Goal: Task Accomplishment & Management: Complete application form

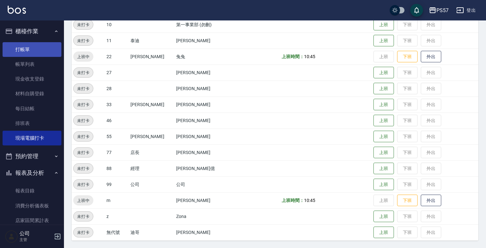
click at [25, 54] on link "打帳單" at bounding box center [32, 49] width 59 height 15
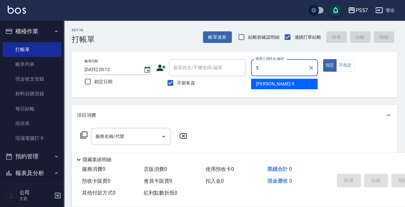
type input "[PERSON_NAME]5"
type button "true"
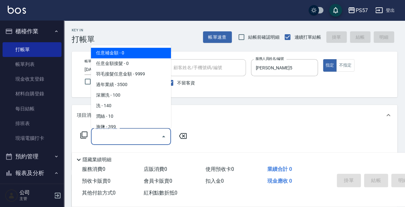
click at [111, 139] on input "服務名稱/代號" at bounding box center [126, 136] width 65 height 11
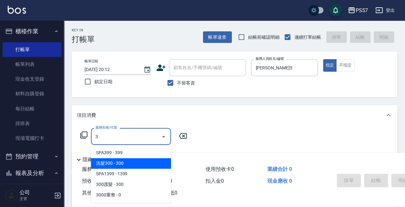
click at [115, 163] on span "洗髮300 - 300" at bounding box center [131, 163] width 80 height 11
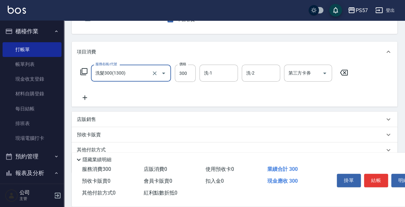
scroll to position [64, 0]
type input "洗髮300(1300)"
click at [84, 97] on icon at bounding box center [85, 97] width 16 height 8
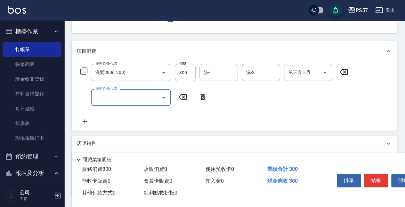
click at [112, 101] on input "服務名稱/代號" at bounding box center [126, 97] width 65 height 11
type input "300護髮(3300)"
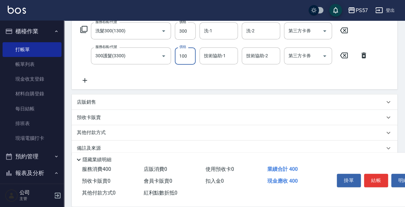
scroll to position [107, 0]
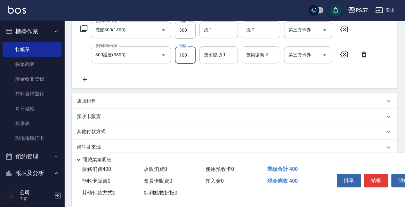
type input "100"
click at [88, 74] on div "服務名稱/代號 洗髮300(1300) 服務名稱/代號 價格 300 價格 洗-1 洗-1 洗-2 洗-2 第三方卡券 第三方卡券 服務名稱/代號 300護髮…" at bounding box center [224, 52] width 295 height 62
click at [87, 79] on icon at bounding box center [85, 80] width 16 height 8
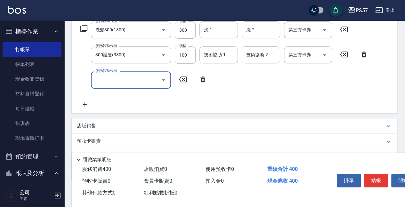
click at [119, 81] on input "服務名稱/代號" at bounding box center [126, 79] width 65 height 11
type input "剪髮100(2100)"
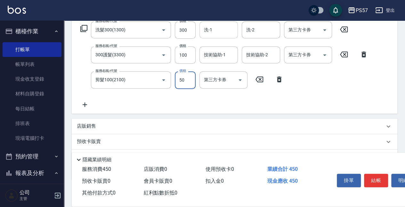
type input "50"
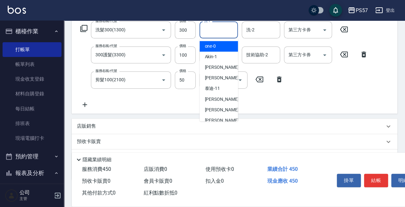
click at [214, 33] on input "洗-1" at bounding box center [218, 29] width 33 height 11
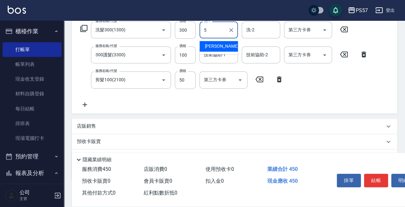
type input "[PERSON_NAME]5"
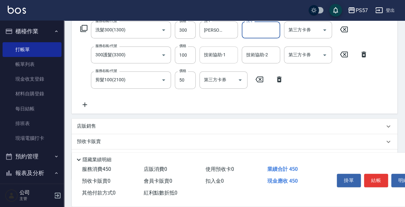
click at [213, 56] on input "技術協助-1" at bounding box center [218, 54] width 33 height 11
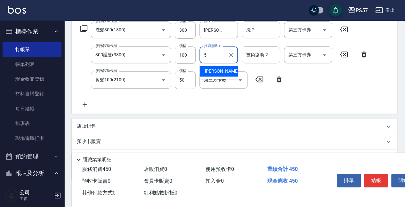
type input "[PERSON_NAME]5"
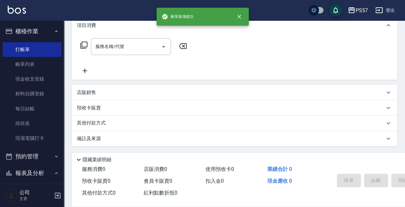
scroll to position [0, 0]
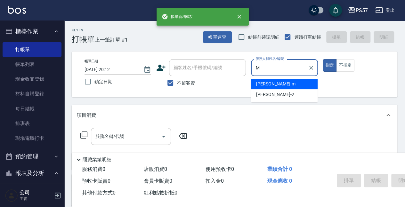
type input "[PERSON_NAME]-m"
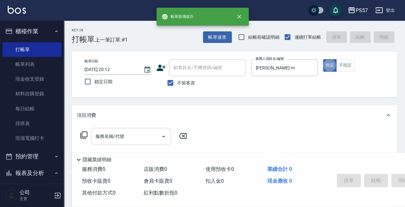
click at [108, 135] on input "服務名稱/代號" at bounding box center [126, 136] width 65 height 11
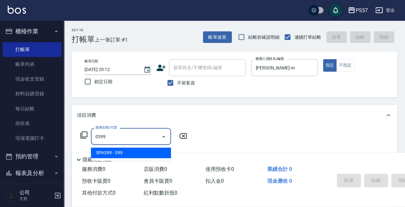
type input "SPA399(0399)"
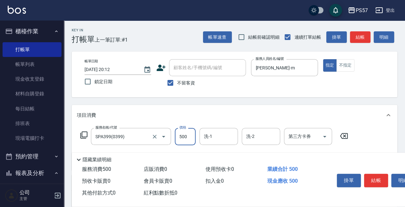
type input "500"
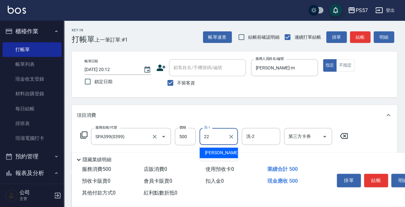
type input "[PERSON_NAME]-22"
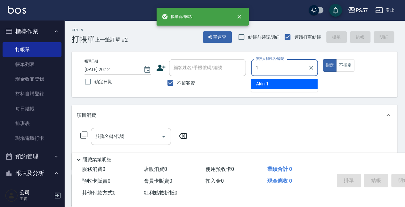
type input "Akin-1"
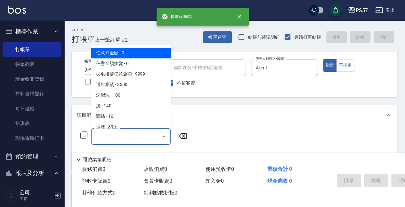
click at [105, 140] on input "服務名稱/代號" at bounding box center [126, 136] width 65 height 11
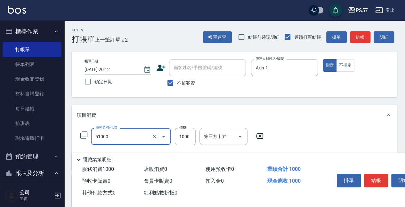
type input "任意金額染髮(51000)"
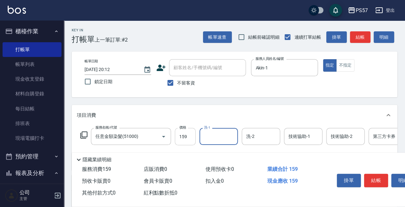
click at [176, 132] on input "159" at bounding box center [185, 136] width 21 height 17
type input "1599"
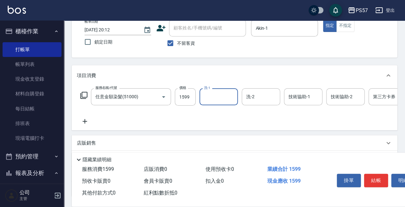
scroll to position [43, 0]
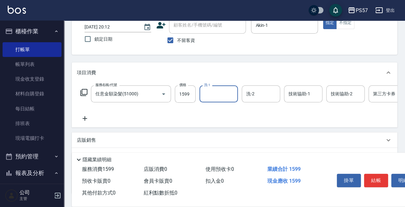
click at [82, 120] on icon at bounding box center [85, 119] width 16 height 8
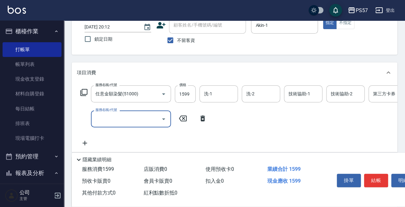
click at [111, 121] on input "服務名稱/代號" at bounding box center [126, 118] width 65 height 11
type input "1500護(31500)"
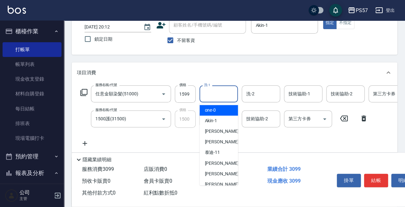
click at [220, 95] on input "洗-1" at bounding box center [218, 93] width 33 height 11
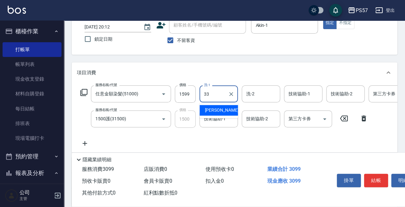
type input "[PERSON_NAME]-33"
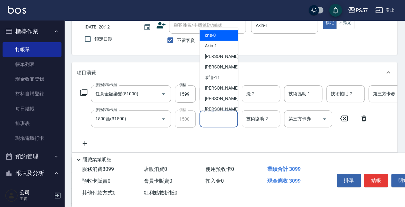
click at [215, 120] on input "技術協助-1" at bounding box center [218, 118] width 33 height 11
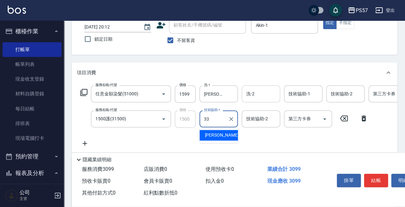
type input "[PERSON_NAME]-33"
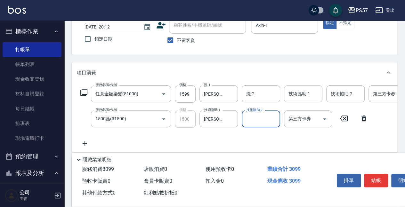
click at [294, 93] on input "技術協助-1" at bounding box center [303, 93] width 33 height 11
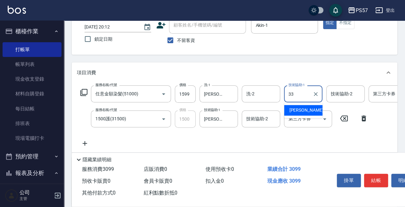
type input "[PERSON_NAME]-33"
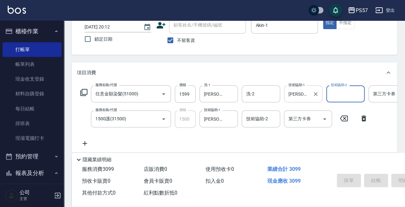
type input "[DATE] 20:13"
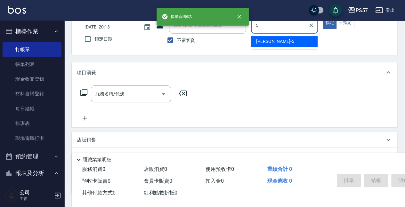
type input "[PERSON_NAME]5"
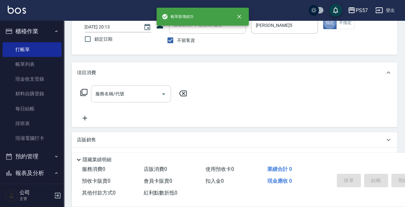
click at [133, 91] on input "服務名稱/代號" at bounding box center [126, 93] width 65 height 11
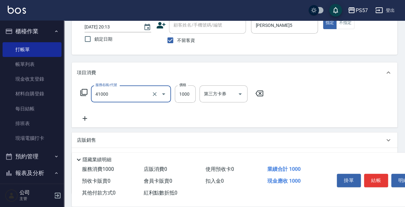
type input "任義金額燙髮(41000)"
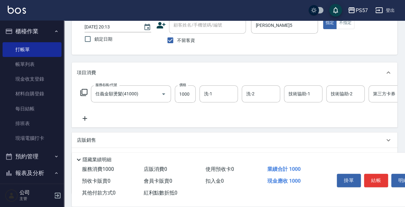
click at [85, 122] on icon at bounding box center [85, 119] width 16 height 8
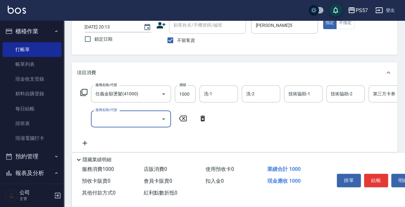
click at [112, 118] on input "服務名稱/代號" at bounding box center [126, 118] width 65 height 11
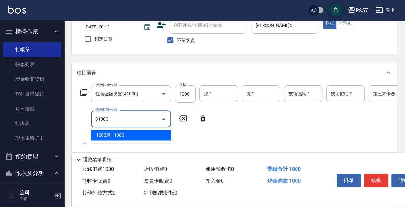
type input "1000護(31000)"
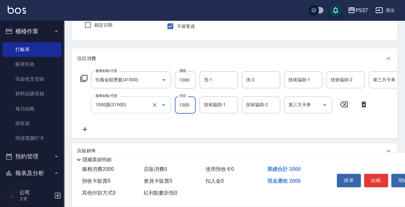
scroll to position [64, 0]
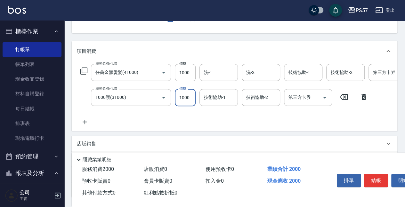
click at [83, 121] on icon at bounding box center [85, 122] width 16 height 8
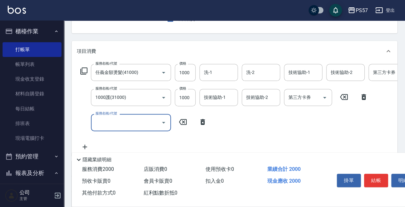
click at [115, 125] on input "服務名稱/代號" at bounding box center [126, 122] width 65 height 11
type input "SPA499(0499)"
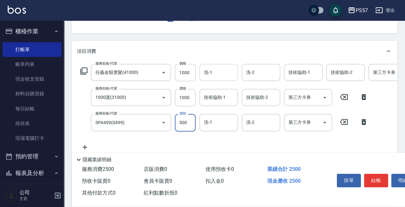
click at [211, 80] on div "洗-1" at bounding box center [218, 72] width 38 height 17
type input "500"
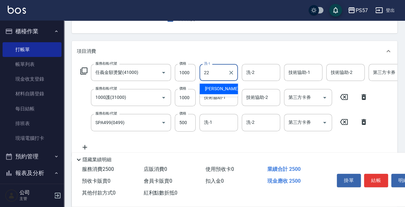
type input "[PERSON_NAME]-22"
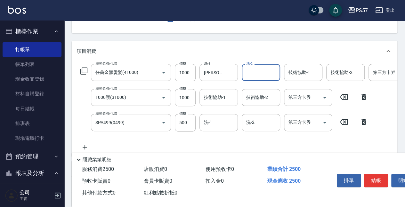
click at [216, 105] on div "技術協助-1" at bounding box center [218, 97] width 38 height 17
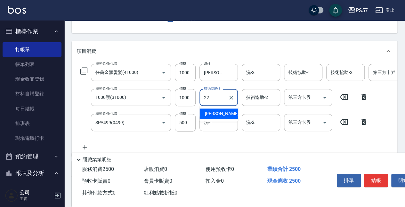
type input "[PERSON_NAME]-22"
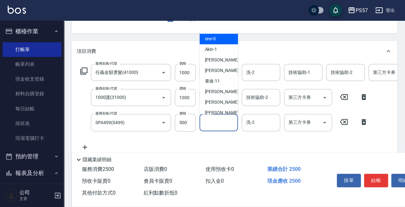
click at [217, 120] on input "洗-1" at bounding box center [218, 122] width 33 height 11
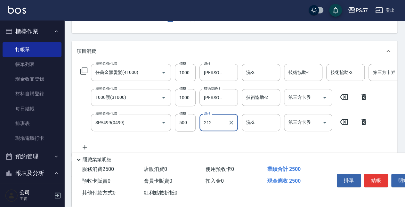
type input "212"
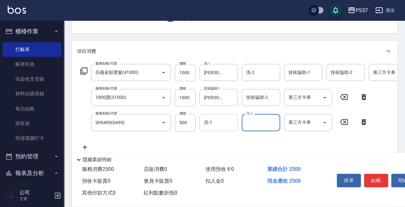
click at [218, 125] on input "洗-1" at bounding box center [218, 122] width 33 height 11
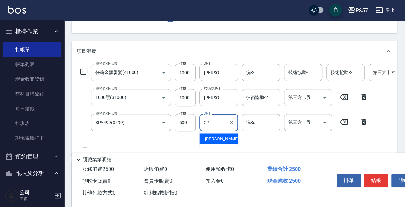
type input "[PERSON_NAME]-22"
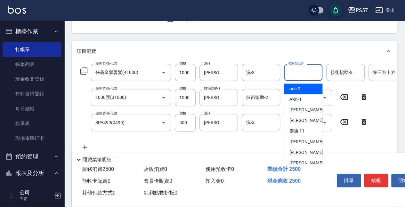
click at [289, 72] on input "技術協助-1" at bounding box center [303, 72] width 33 height 11
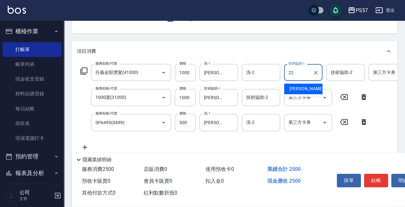
type input "[PERSON_NAME]-22"
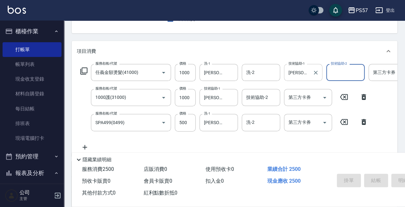
type input "[DATE] 20:14"
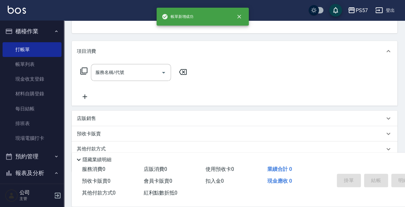
scroll to position [62, 0]
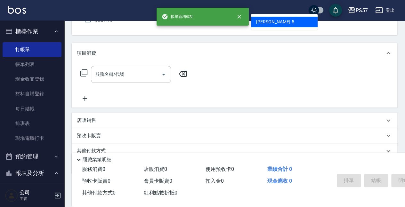
type input "[PERSON_NAME]5"
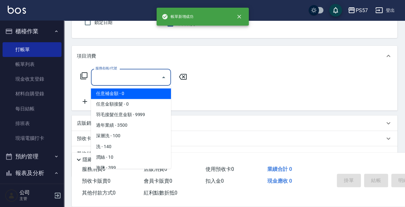
click at [108, 77] on input "服務名稱/代號" at bounding box center [126, 77] width 65 height 11
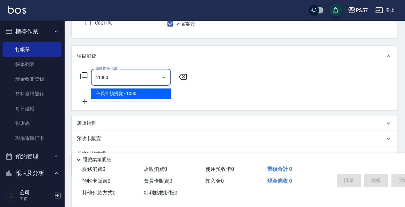
type input "任義金額燙髮(41000)"
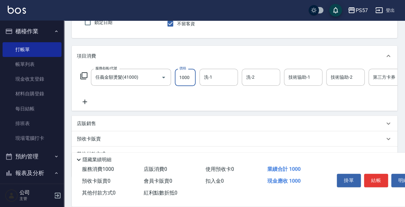
click at [84, 102] on icon at bounding box center [85, 102] width 4 height 4
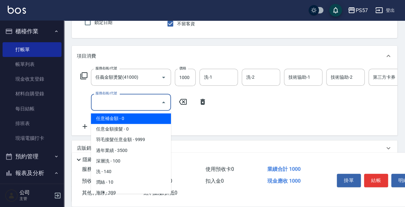
click at [113, 100] on input "服務名稱/代號" at bounding box center [126, 102] width 65 height 11
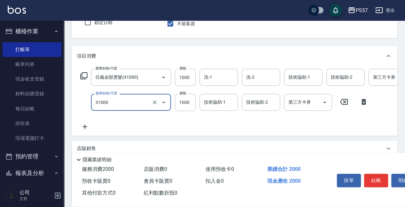
type input "1000護(31000)"
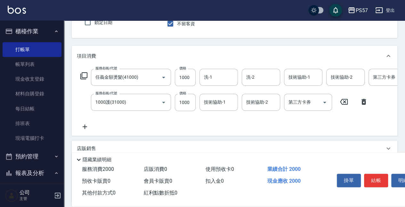
click at [84, 124] on icon at bounding box center [85, 127] width 16 height 8
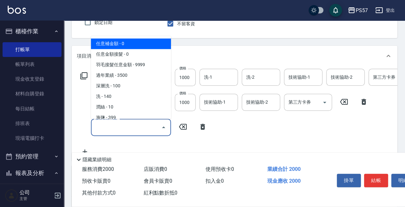
click at [119, 125] on input "服務名稱/代號" at bounding box center [126, 127] width 65 height 11
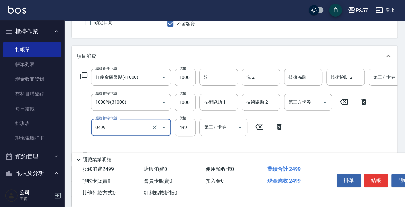
type input "SPA499(0499)"
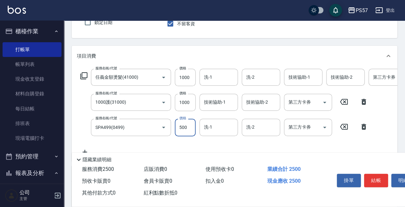
type input "500"
click at [214, 62] on div "項目消費" at bounding box center [234, 56] width 325 height 20
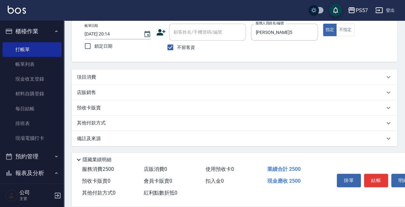
click at [193, 77] on div "項目消費" at bounding box center [230, 77] width 307 height 7
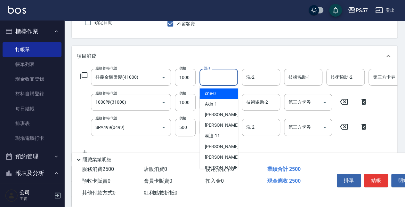
click at [212, 79] on input "洗-1" at bounding box center [218, 77] width 33 height 11
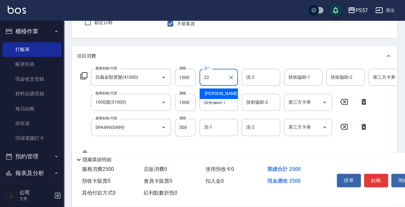
type input "[PERSON_NAME]-22"
click at [212, 92] on div "服務名稱/代號 任義金額燙髮(41000) 服務名稱/代號 價格 1000 價格 洗-1 [PERSON_NAME]-22 洗-1 洗-2 洗-2 技術協助-…" at bounding box center [256, 112] width 359 height 87
click at [210, 105] on input "技術協助-1" at bounding box center [218, 102] width 33 height 11
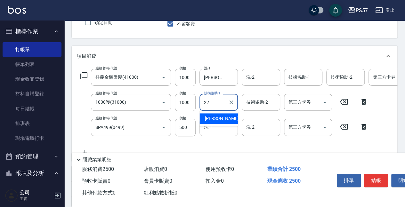
type input "[PERSON_NAME]-22"
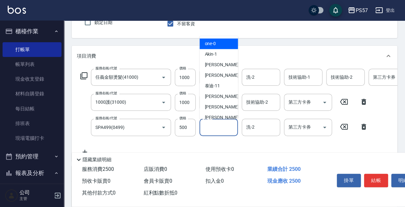
click at [216, 131] on input "洗-1" at bounding box center [218, 127] width 33 height 11
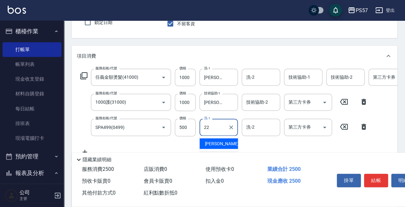
type input "[PERSON_NAME]-22"
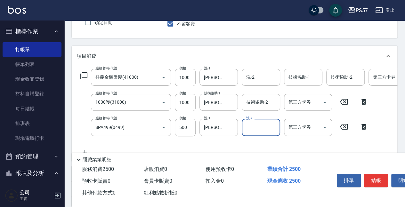
click at [297, 80] on input "技術協助-1" at bounding box center [303, 77] width 33 height 11
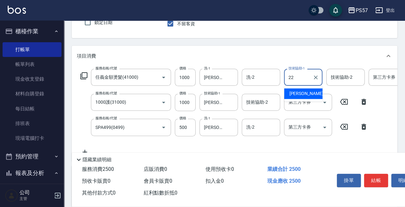
type input "[PERSON_NAME]-22"
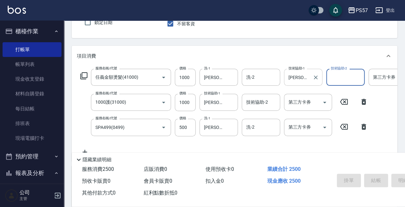
type input "1"
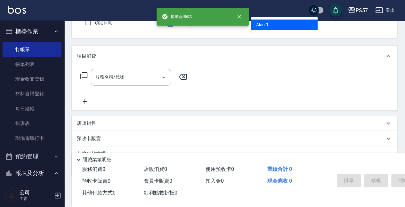
type input "Akin-1"
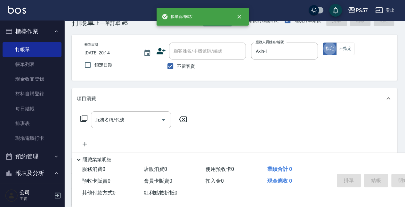
scroll to position [17, 0]
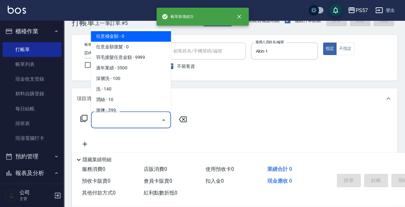
click at [114, 122] on input "服務名稱/代號" at bounding box center [126, 119] width 65 height 11
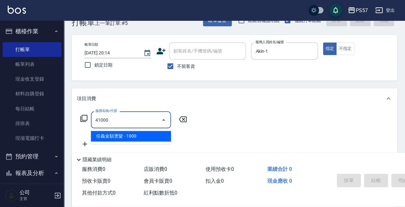
type input "任義金額燙髮(41000)"
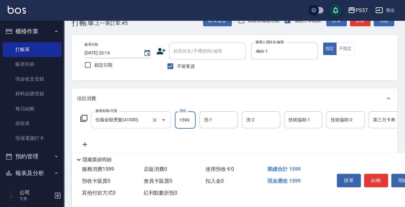
type input "1599"
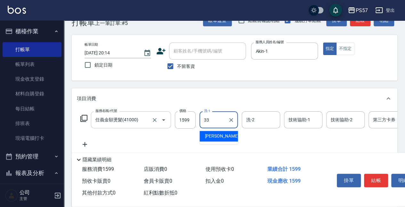
type input "[PERSON_NAME]-33"
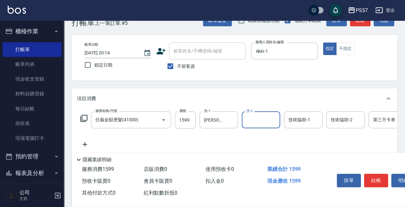
click at [85, 144] on icon at bounding box center [85, 144] width 4 height 4
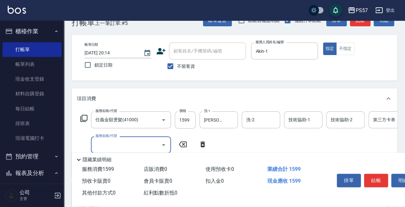
click at [121, 147] on input "服務名稱/代號" at bounding box center [126, 144] width 65 height 11
type input "1000護(31000)"
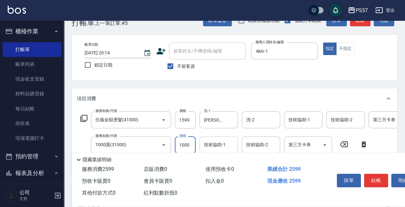
click at [207, 139] on input "技術協助-1" at bounding box center [218, 144] width 33 height 11
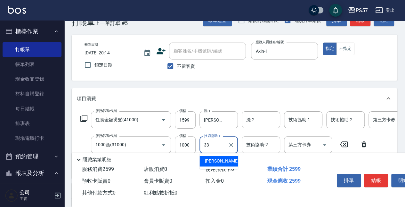
type input "[PERSON_NAME]-33"
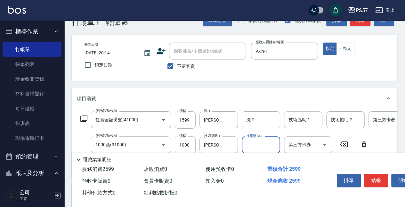
click at [307, 119] on input "技術協助-1" at bounding box center [303, 119] width 33 height 11
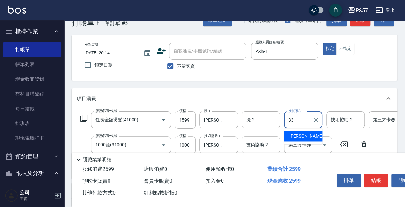
type input "[PERSON_NAME]-33"
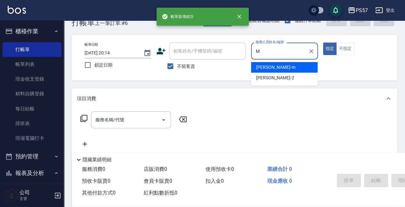
type input "[PERSON_NAME]-m"
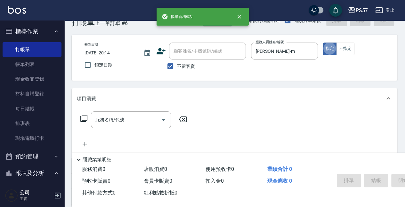
click at [346, 41] on div "帳單日期 [DATE] 20:14 鎖定日期 顧客姓名/手機號碼/編號 顧客姓名/手機號碼/編號 不留客資 服務人員姓名/編號 [PERSON_NAME]-m…" at bounding box center [234, 58] width 325 height 46
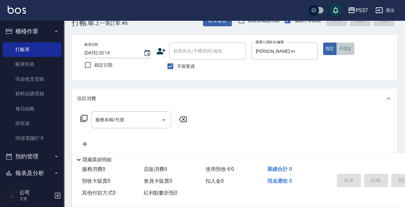
click at [343, 52] on button "不指定" at bounding box center [345, 49] width 18 height 12
click at [124, 122] on input "服務名稱/代號" at bounding box center [126, 119] width 65 height 11
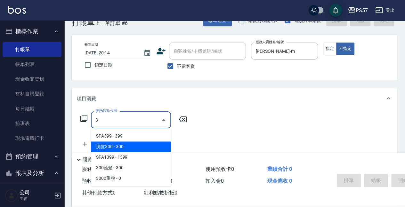
click at [127, 150] on span "洗髮300 - 300" at bounding box center [131, 146] width 80 height 11
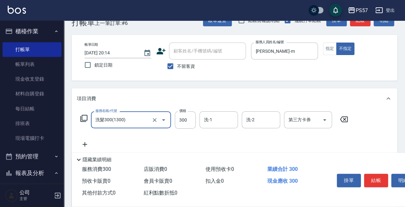
type input "洗髮300(1300)"
click at [81, 144] on icon at bounding box center [85, 144] width 16 height 8
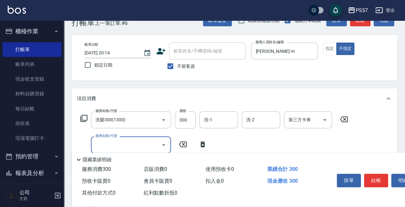
click at [109, 146] on input "服務名稱/代號" at bounding box center [126, 144] width 65 height 11
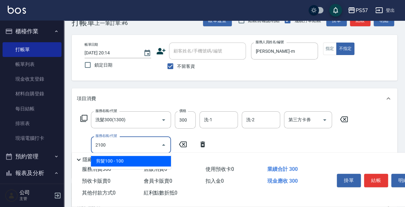
type input "剪髮100(2100)"
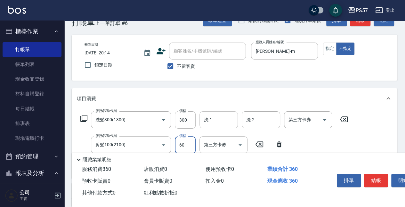
type input "60"
click at [217, 120] on input "洗-1" at bounding box center [218, 119] width 33 height 11
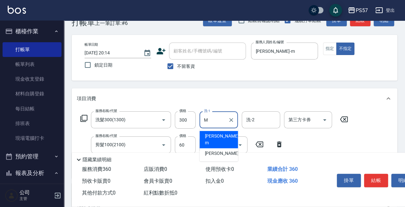
type input "[PERSON_NAME]-m"
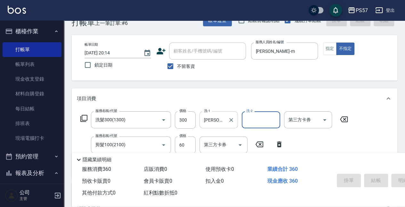
type input "[DATE] 20:16"
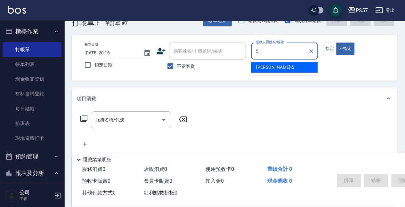
type input "[PERSON_NAME]5"
type button "false"
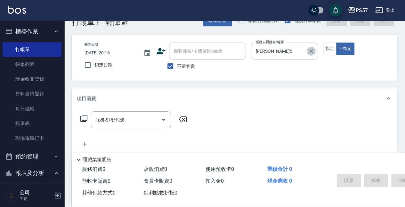
click at [311, 51] on icon "Clear" at bounding box center [311, 51] width 6 height 6
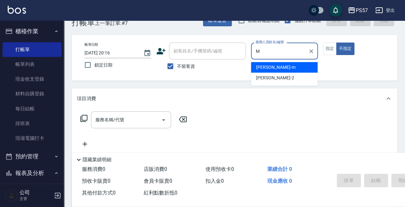
type input "[PERSON_NAME]-m"
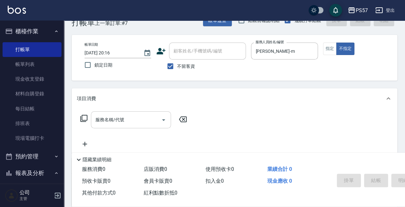
click at [128, 124] on input "服務名稱/代號" at bounding box center [126, 119] width 65 height 11
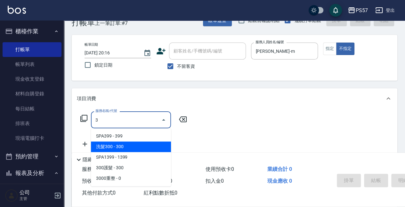
click at [123, 143] on span "洗髮300 - 300" at bounding box center [131, 146] width 80 height 11
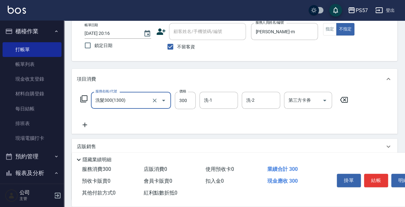
scroll to position [59, 0]
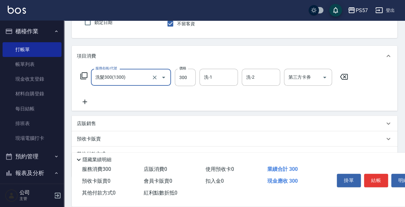
type input "洗髮300(1300)"
click at [85, 103] on icon at bounding box center [85, 102] width 4 height 4
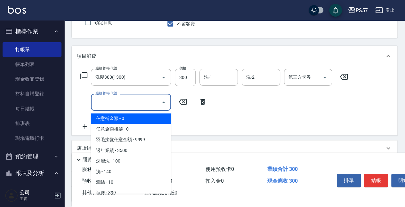
click at [117, 107] on input "服務名稱/代號" at bounding box center [126, 102] width 65 height 11
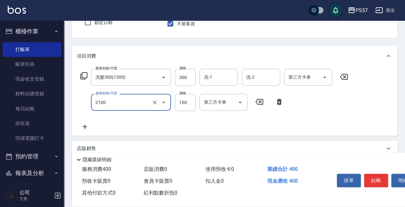
type input "剪髮100(2100)"
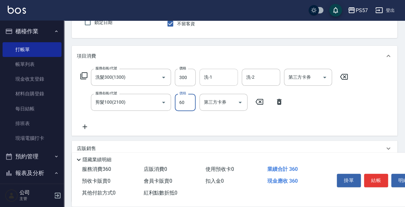
type input "60"
click at [216, 81] on input "洗-1" at bounding box center [218, 77] width 33 height 11
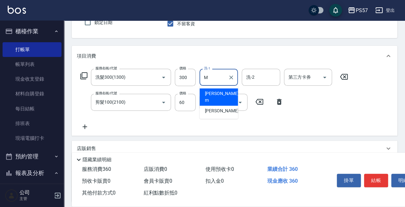
type input "[PERSON_NAME]-m"
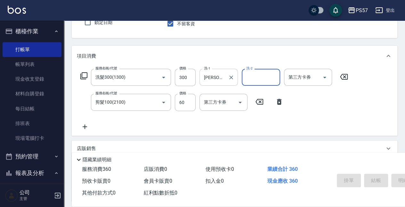
type input "[DATE] 20:17"
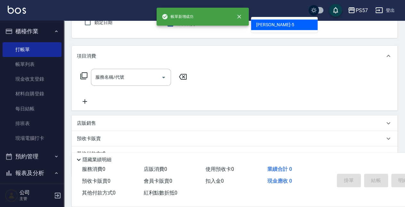
type input "[PERSON_NAME]5"
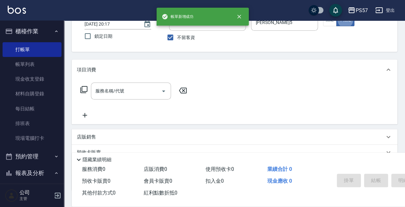
scroll to position [38, 0]
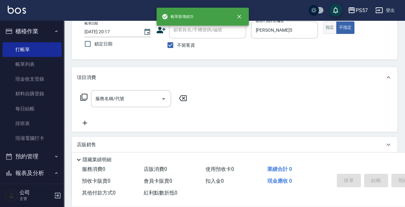
click at [329, 26] on button "指定" at bounding box center [330, 27] width 14 height 12
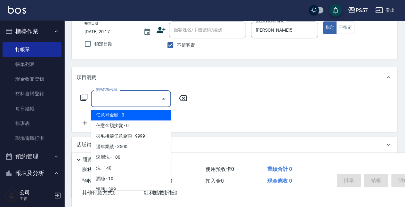
click at [114, 103] on input "服務名稱/代號" at bounding box center [126, 98] width 65 height 11
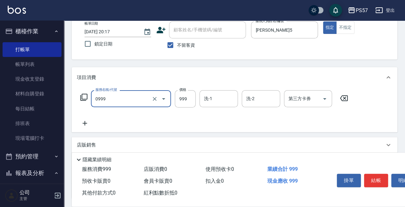
type input "SPA999(0999)"
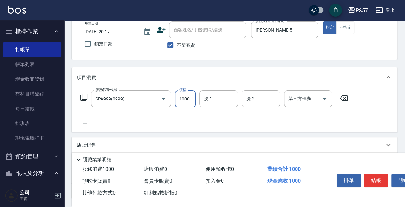
type input "1000"
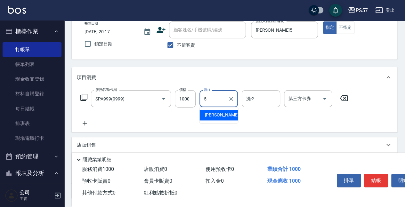
type input "[PERSON_NAME]5"
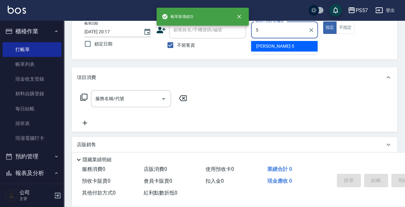
type input "[PERSON_NAME]5"
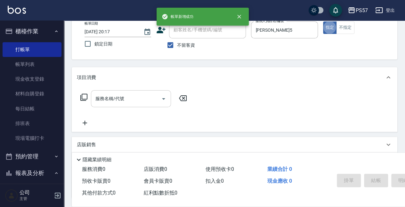
click at [92, 104] on div "服務名稱/代號" at bounding box center [131, 98] width 80 height 17
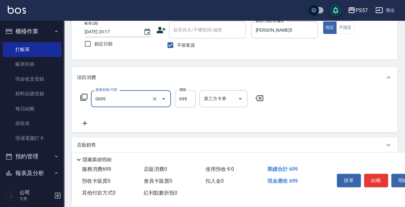
type input "SPA699(0699)"
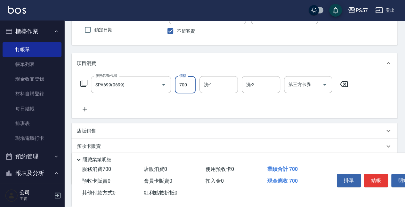
scroll to position [59, 0]
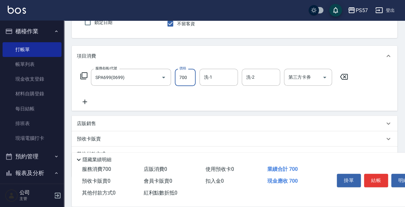
type input "700"
click at [87, 101] on icon at bounding box center [85, 102] width 16 height 8
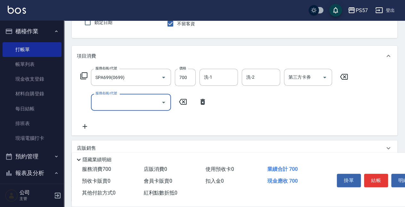
click at [101, 101] on input "服務名稱/代號" at bounding box center [126, 102] width 65 height 11
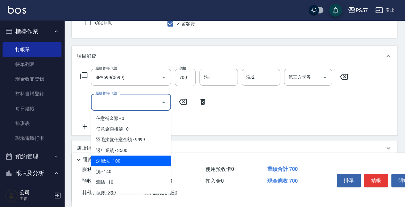
click at [111, 161] on span "深層洗 - 100" at bounding box center [131, 161] width 80 height 11
type input "深層洗(100)"
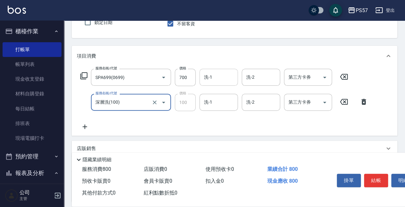
click at [211, 83] on div "洗-1" at bounding box center [218, 77] width 38 height 17
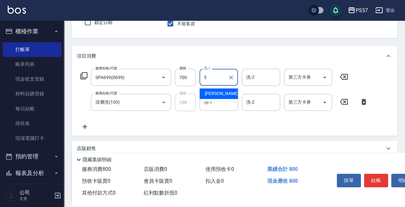
type input "[PERSON_NAME]5"
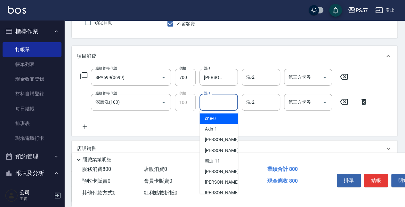
click at [216, 103] on input "洗-1" at bounding box center [218, 102] width 33 height 11
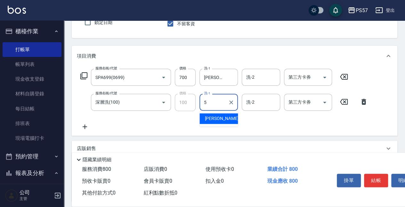
type input "[PERSON_NAME]5"
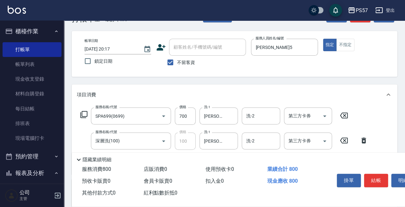
scroll to position [17, 0]
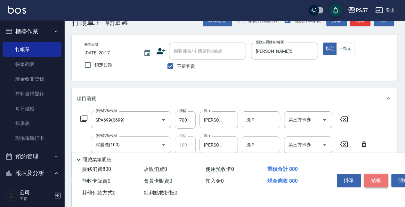
click at [371, 177] on button "結帳" at bounding box center [376, 180] width 24 height 13
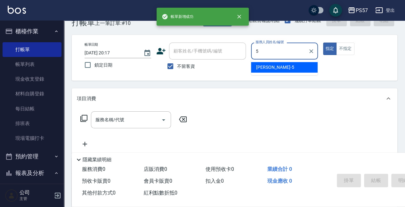
type input "[PERSON_NAME]5"
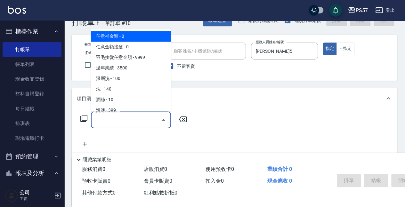
click at [101, 120] on input "服務名稱/代號" at bounding box center [126, 119] width 65 height 11
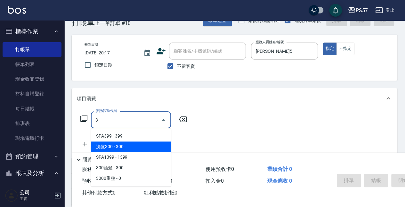
click at [124, 148] on span "洗髮300 - 300" at bounding box center [131, 146] width 80 height 11
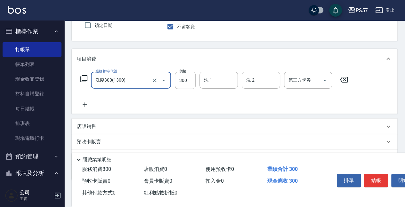
scroll to position [59, 0]
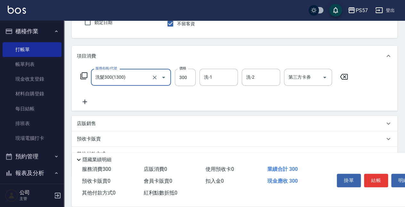
type input "洗髮300(1300)"
click at [212, 86] on div "服務名稱/代號 洗髮300(1300) 服務名稱/代號 價格 300 價格 洗-1 洗-1 洗-2 洗-2 第三方卡券 第三方卡券" at bounding box center [214, 87] width 275 height 37
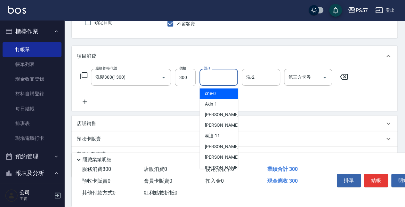
click at [211, 82] on input "洗-1" at bounding box center [218, 77] width 33 height 11
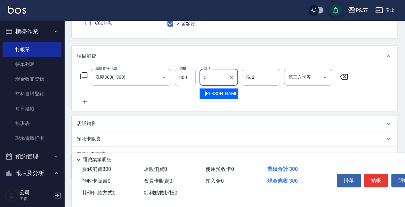
type input "[PERSON_NAME]5"
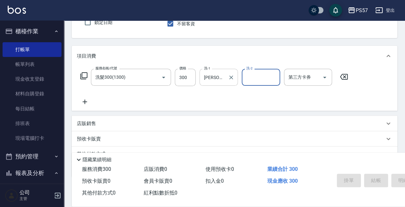
type input "[DATE] 20:18"
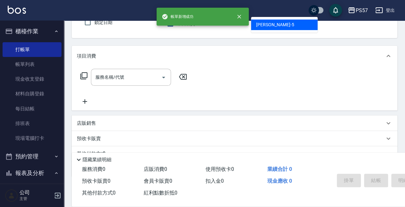
type input "[PERSON_NAME]5"
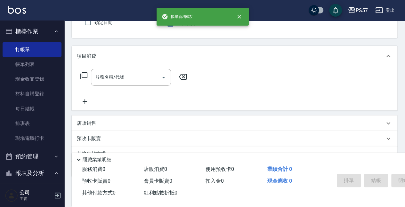
scroll to position [17, 0]
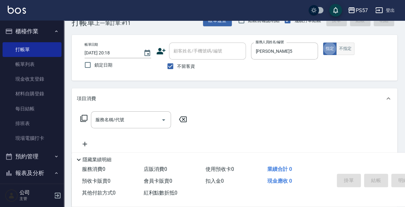
click at [349, 47] on button "不指定" at bounding box center [345, 49] width 18 height 12
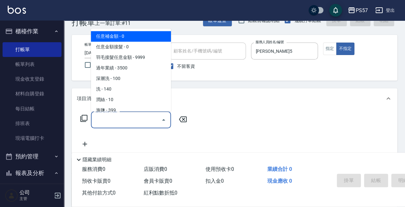
click at [139, 120] on input "服務名稱/代號" at bounding box center [126, 119] width 65 height 11
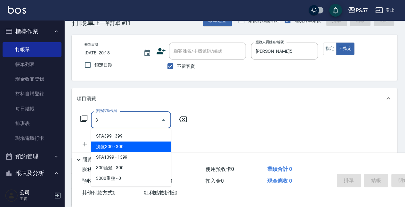
click at [132, 146] on span "洗髮300 - 300" at bounding box center [131, 146] width 80 height 11
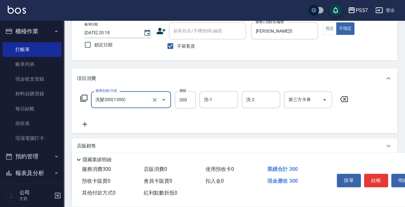
scroll to position [38, 0]
type input "洗髮300(1300)"
click at [84, 121] on icon at bounding box center [85, 123] width 4 height 4
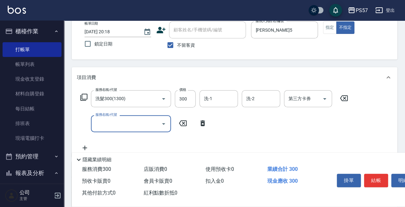
click at [122, 130] on div "服務名稱/代號" at bounding box center [131, 123] width 80 height 17
type input "剪髮100(2100)"
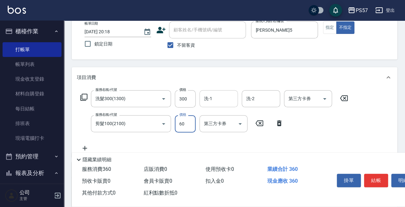
type input "60"
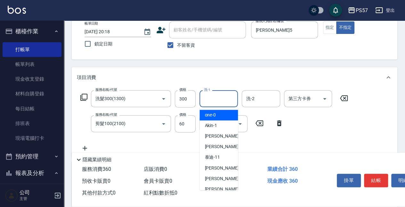
click at [219, 94] on input "洗-1" at bounding box center [218, 98] width 33 height 11
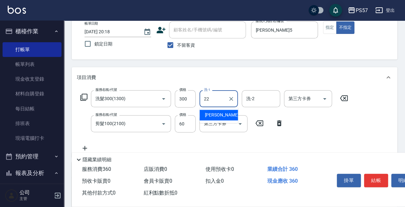
type input "[PERSON_NAME]-22"
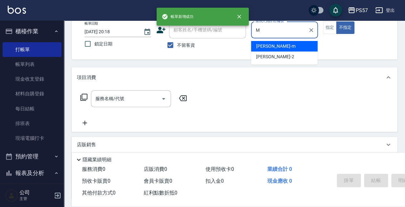
type input "[PERSON_NAME]-m"
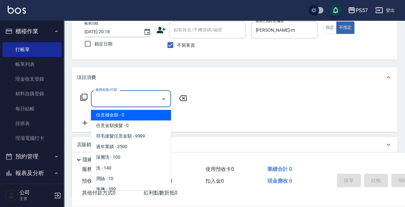
click at [136, 97] on input "服務名稱/代號" at bounding box center [126, 98] width 65 height 11
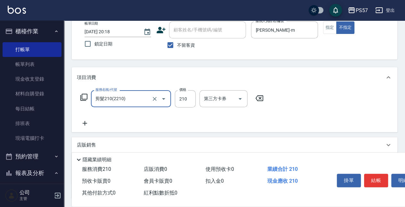
type input "剪髮210(2210)"
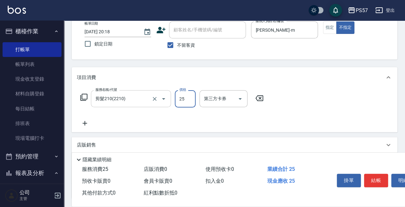
type input "250"
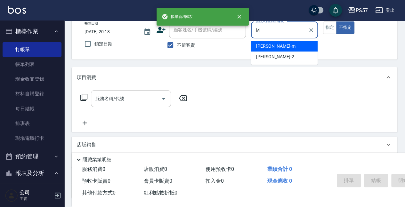
type input "[PERSON_NAME]-m"
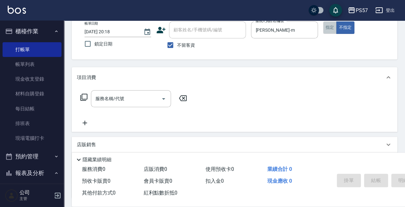
click at [331, 27] on button "指定" at bounding box center [330, 27] width 14 height 12
click at [121, 92] on div "服務名稱/代號" at bounding box center [131, 98] width 80 height 17
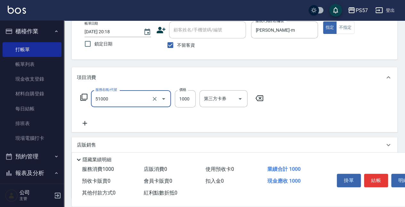
type input "任意金額染髮(51000)"
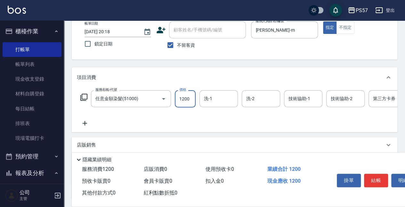
type input "1200"
click at [95, 123] on div "服務名稱/代號 任意金額染髮(51000) 服務名稱/代號 價格 1200 價格 洗-1 洗-1 洗-2 洗-2 技術協助-1 技術協助-1 技術協助-2 技…" at bounding box center [256, 108] width 359 height 37
click at [83, 125] on icon at bounding box center [85, 123] width 16 height 8
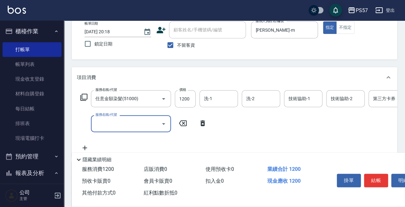
click at [120, 122] on input "服務名稱/代號" at bounding box center [126, 123] width 65 height 11
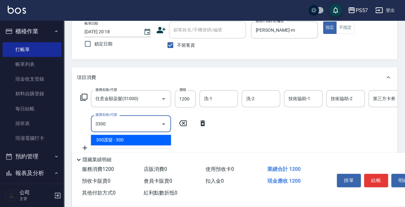
type input "300護髮(3300)"
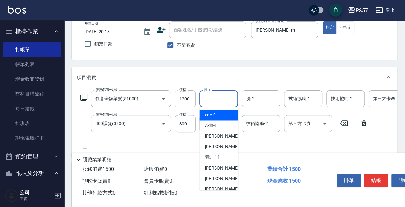
click at [223, 101] on input "洗-1" at bounding box center [218, 98] width 33 height 11
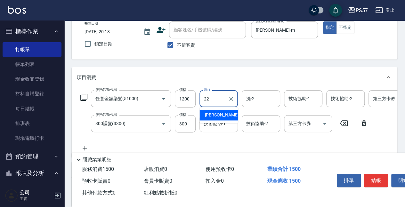
type input "[PERSON_NAME]-22"
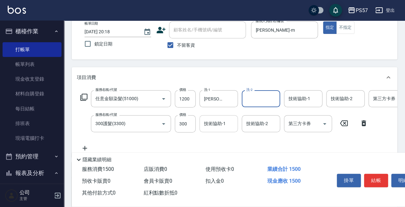
click at [236, 130] on div "技術協助-1" at bounding box center [218, 123] width 38 height 17
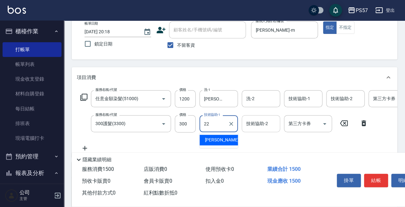
type input "[PERSON_NAME]-22"
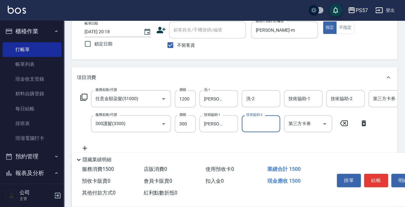
click at [282, 108] on div "服務名稱/代號 任意金額染髮(51000) 服務名稱/代號 價格 1200 價格 洗-1 [PERSON_NAME]-22 洗-1 洗-2 洗-2 技術協助-…" at bounding box center [256, 121] width 359 height 62
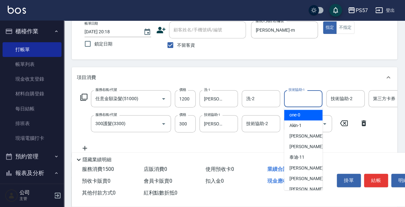
click at [288, 104] on input "技術協助-1" at bounding box center [303, 98] width 33 height 11
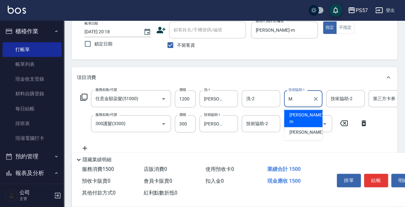
type input "[PERSON_NAME]-m"
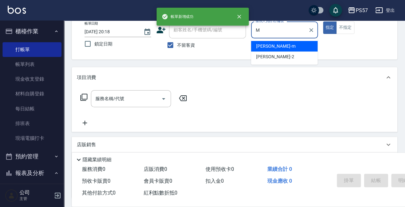
type input "[PERSON_NAME]-m"
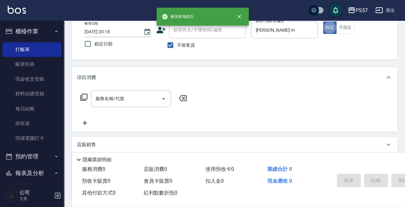
click at [135, 107] on div "服務名稱/代號 服務名稱/代號" at bounding box center [134, 108] width 114 height 36
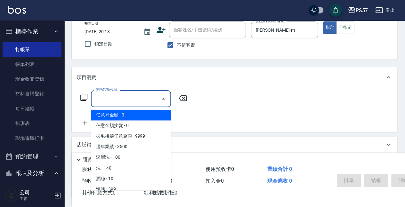
click at [133, 101] on input "服務名稱/代號" at bounding box center [126, 98] width 65 height 11
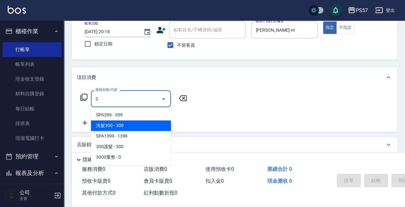
click at [133, 122] on span "洗髮300 - 300" at bounding box center [131, 125] width 80 height 11
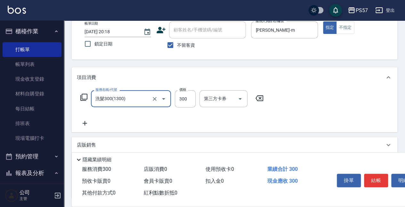
type input "洗髮300(1300)"
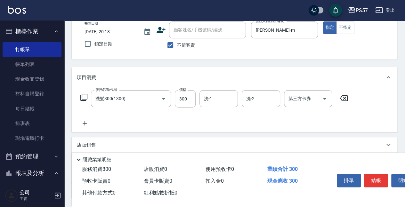
click at [85, 127] on div "服務名稱/代號 洗髮300(1300) 服務名稱/代號 價格 300 價格 洗-1 洗-1 洗-2 洗-2 第三方卡券 第三方卡券" at bounding box center [234, 110] width 325 height 44
click at [85, 121] on icon at bounding box center [85, 123] width 16 height 8
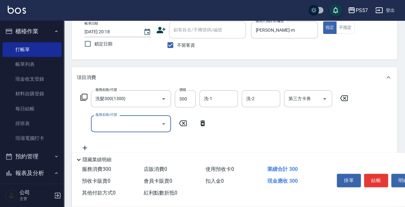
click at [107, 124] on input "服務名稱/代號" at bounding box center [126, 123] width 65 height 11
type input "剪髮100(2100)"
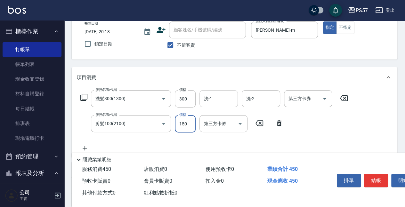
click at [223, 104] on div "洗-1" at bounding box center [218, 98] width 38 height 17
type input "150"
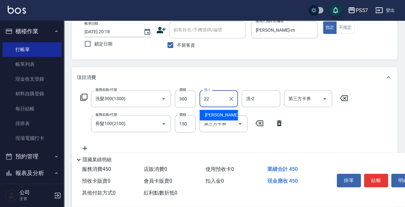
type input "[PERSON_NAME]-22"
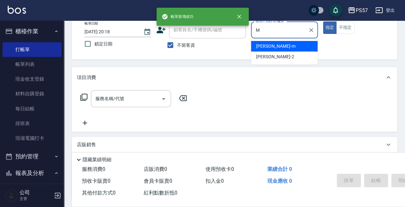
type input "[PERSON_NAME]-m"
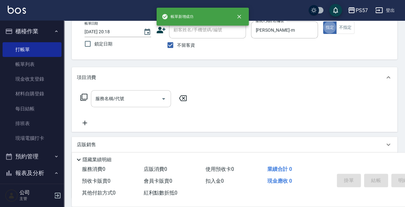
click at [110, 107] on div "服務名稱/代號" at bounding box center [131, 98] width 80 height 17
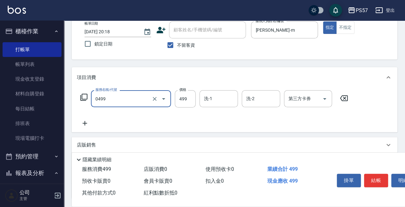
type input "SPA499(0499)"
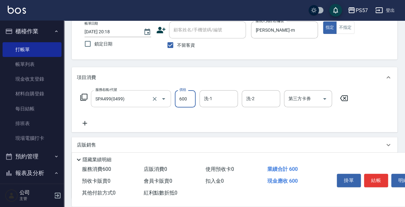
type input "600"
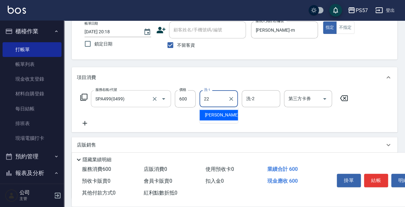
type input "[PERSON_NAME]-22"
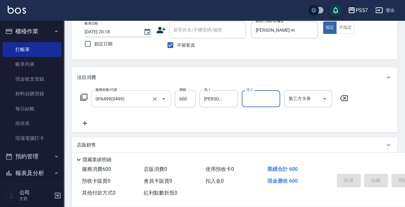
type input "[DATE] 20:19"
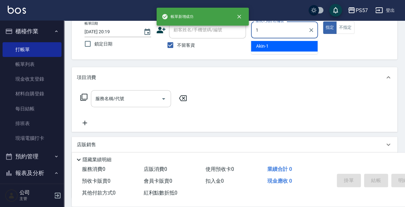
type input "Akin-1"
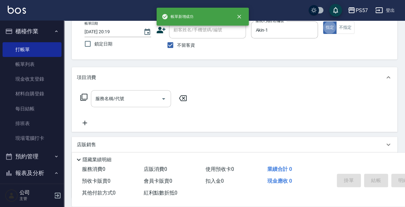
click at [113, 99] on input "服務名稱/代號" at bounding box center [126, 98] width 65 height 11
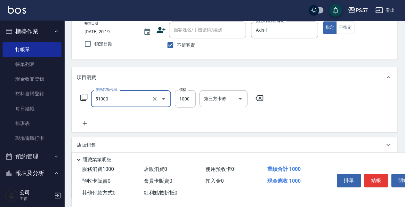
type input "任意金額染髮(51000)"
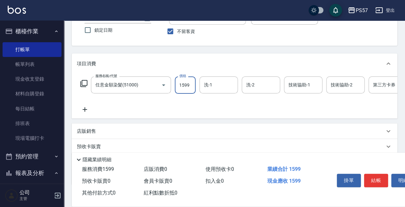
scroll to position [59, 0]
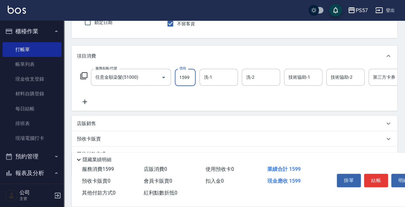
type input "1599"
click at [85, 102] on icon at bounding box center [85, 102] width 16 height 8
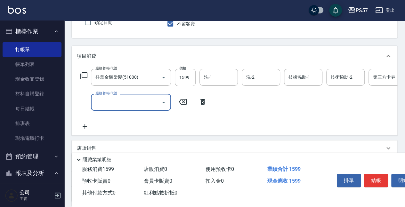
click at [133, 105] on input "服務名稱/代號" at bounding box center [126, 102] width 65 height 11
type input "300護髮(3300)"
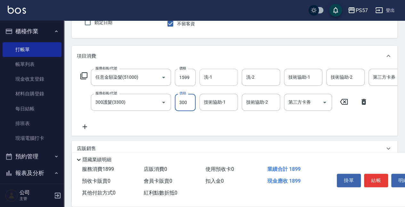
click at [200, 75] on div "洗-1" at bounding box center [218, 77] width 38 height 17
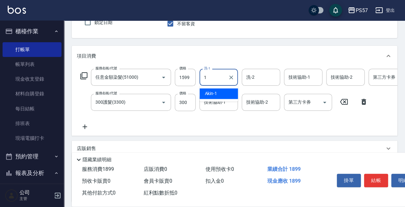
type input "Akin-1"
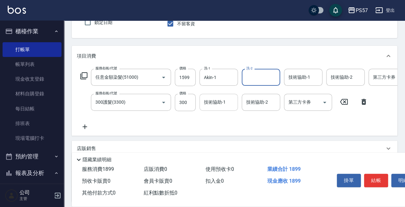
click at [204, 104] on input "技術協助-1" at bounding box center [218, 102] width 33 height 11
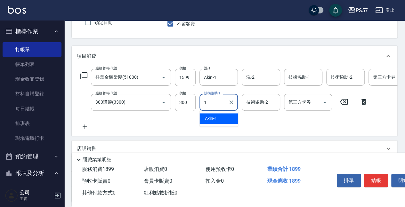
type input "Akin-1"
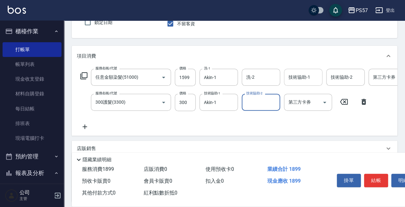
click at [295, 83] on input "技術協助-1" at bounding box center [303, 77] width 33 height 11
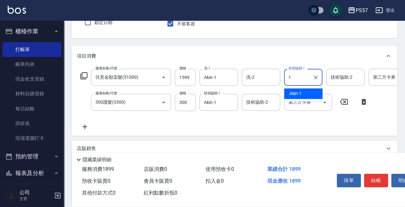
type input "Akin-1"
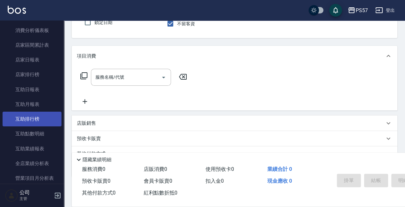
scroll to position [256, 0]
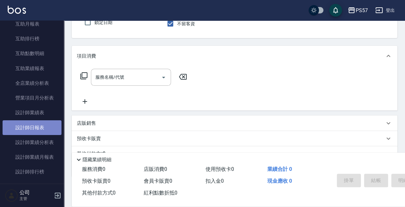
click at [33, 132] on link "設計師日報表" at bounding box center [32, 127] width 59 height 15
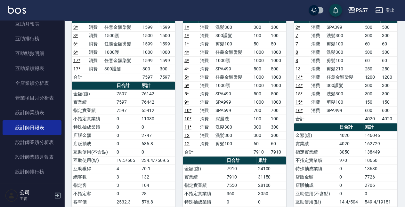
scroll to position [64, 0]
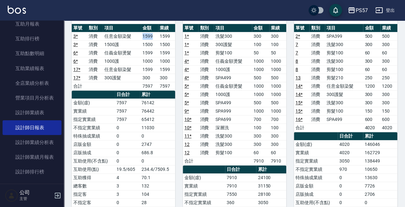
drag, startPoint x: 141, startPoint y: 36, endPoint x: 153, endPoint y: 36, distance: 11.9
click at [153, 36] on td "1599" at bounding box center [149, 36] width 17 height 8
drag, startPoint x: 145, startPoint y: 45, endPoint x: 158, endPoint y: 45, distance: 13.4
click at [158, 45] on tr "3 * 消費 1500護 1500 1500" at bounding box center [123, 44] width 103 height 8
drag, startPoint x: 143, startPoint y: 52, endPoint x: 163, endPoint y: 52, distance: 19.5
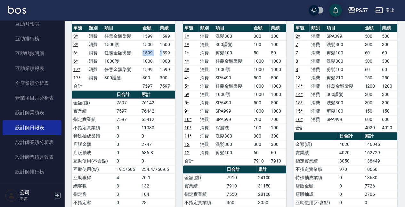
click at [163, 52] on tr "6 * 消費 任義金額燙髮 1599 1599" at bounding box center [123, 53] width 103 height 8
click at [138, 53] on td "任義金額燙髮" at bounding box center [122, 53] width 38 height 8
drag, startPoint x: 141, startPoint y: 60, endPoint x: 156, endPoint y: 59, distance: 14.8
click at [156, 59] on tr "6 * 消費 1000護 1000 1000" at bounding box center [123, 61] width 103 height 8
click at [145, 52] on td "1599" at bounding box center [149, 53] width 17 height 8
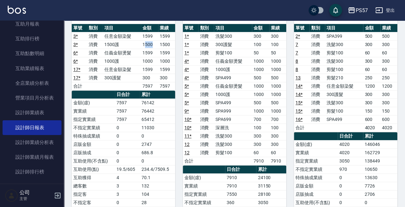
drag, startPoint x: 145, startPoint y: 44, endPoint x: 154, endPoint y: 44, distance: 9.0
click at [154, 44] on td "1500" at bounding box center [149, 44] width 17 height 8
drag, startPoint x: 143, startPoint y: 36, endPoint x: 156, endPoint y: 36, distance: 13.1
click at [156, 36] on td "1599" at bounding box center [149, 36] width 17 height 8
drag, startPoint x: 142, startPoint y: 44, endPoint x: 162, endPoint y: 43, distance: 20.5
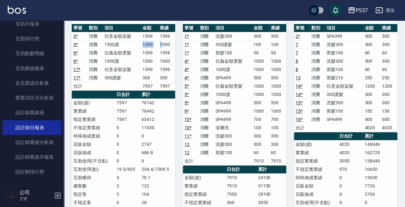
click at [162, 43] on tr "3 * 消費 1500護 1500 1500" at bounding box center [123, 44] width 103 height 8
click at [147, 47] on td "1500" at bounding box center [149, 44] width 17 height 8
drag, startPoint x: 143, startPoint y: 51, endPoint x: 153, endPoint y: 51, distance: 9.9
click at [153, 51] on td "1599" at bounding box center [149, 53] width 17 height 8
drag, startPoint x: 143, startPoint y: 60, endPoint x: 153, endPoint y: 60, distance: 9.6
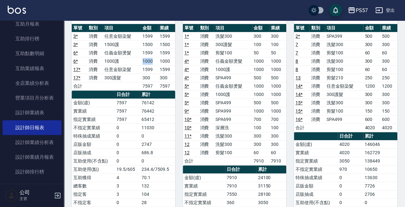
click at [153, 60] on td "1000" at bounding box center [149, 61] width 17 height 8
click at [156, 67] on td "1599" at bounding box center [149, 69] width 17 height 8
click at [143, 74] on td "300" at bounding box center [149, 78] width 17 height 8
drag, startPoint x: 143, startPoint y: 75, endPoint x: 150, endPoint y: 75, distance: 7.0
click at [150, 75] on td "300" at bounding box center [149, 78] width 17 height 8
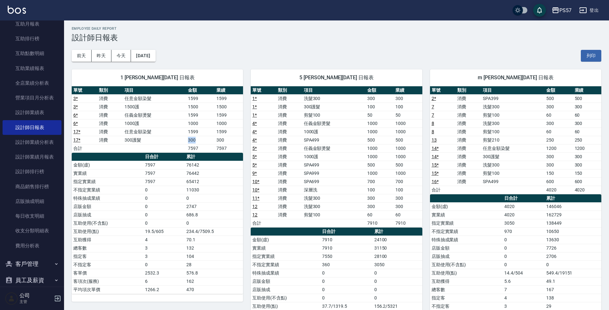
scroll to position [0, 0]
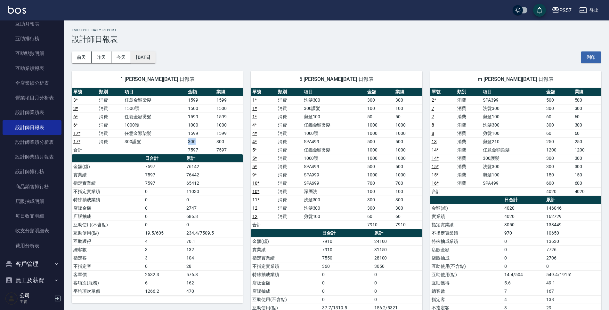
click at [151, 55] on button "[DATE]" at bounding box center [143, 58] width 24 height 12
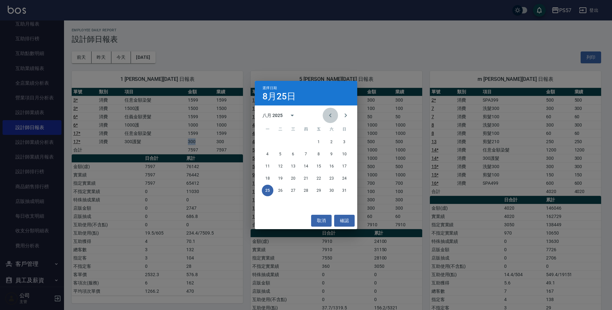
click at [327, 115] on icon "Previous month" at bounding box center [330, 116] width 8 height 8
click at [318, 178] on button "25" at bounding box center [319, 179] width 12 height 12
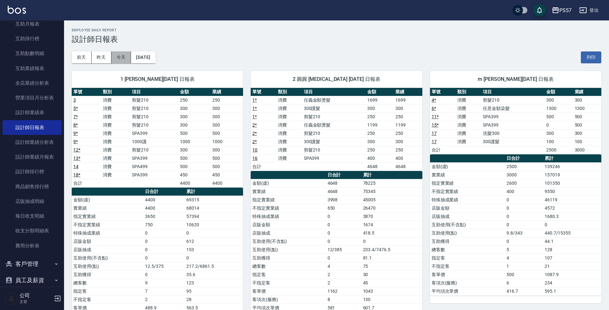
click at [123, 58] on button "今天" at bounding box center [121, 58] width 20 height 12
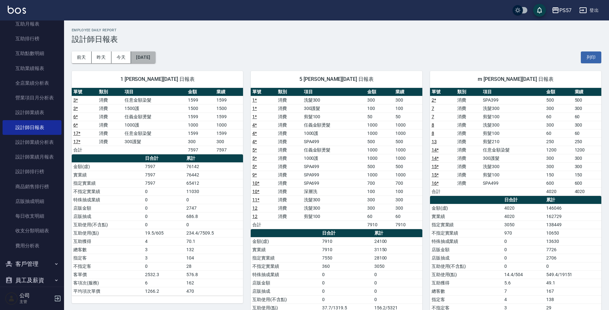
click at [148, 54] on button "[DATE]" at bounding box center [143, 58] width 24 height 12
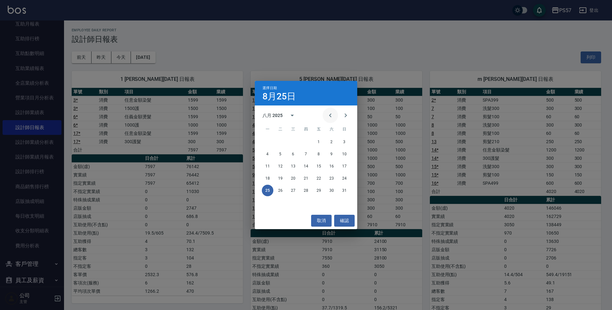
click at [329, 115] on icon "Previous month" at bounding box center [330, 116] width 8 height 8
click at [328, 115] on icon "Previous month" at bounding box center [330, 116] width 8 height 8
click at [293, 193] on button "25" at bounding box center [293, 191] width 12 height 12
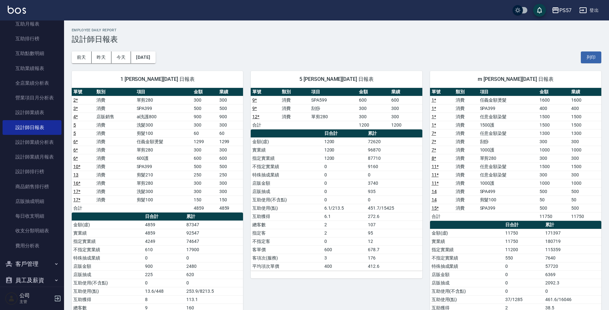
click at [158, 65] on div "1 Akin [PERSON_NAME][DATE] 日報表 單號 類別 項目 金額 業績 2 * 消費 單剪280 300 300 3 * 消費 SPA39…" at bounding box center [153, 216] width 179 height 307
click at [155, 59] on button "[DATE]" at bounding box center [143, 58] width 24 height 12
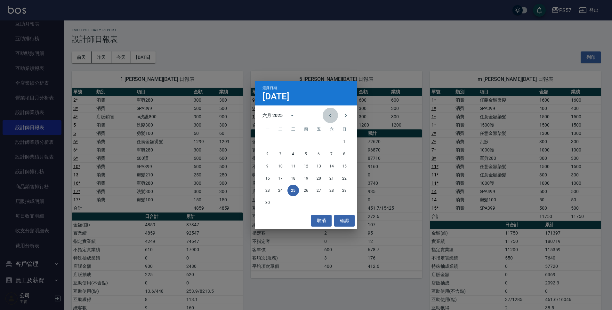
click at [331, 116] on icon "Previous month" at bounding box center [330, 116] width 8 height 8
click at [345, 178] on button "25" at bounding box center [345, 179] width 12 height 12
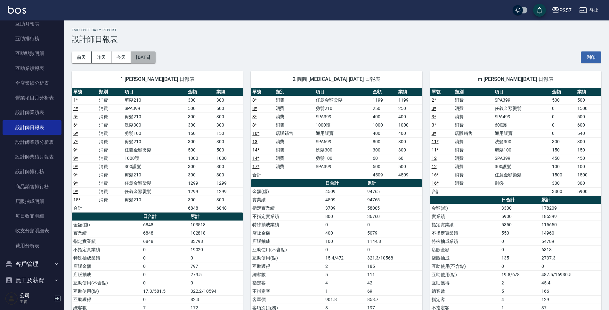
click at [155, 59] on button "[DATE]" at bounding box center [143, 58] width 24 height 12
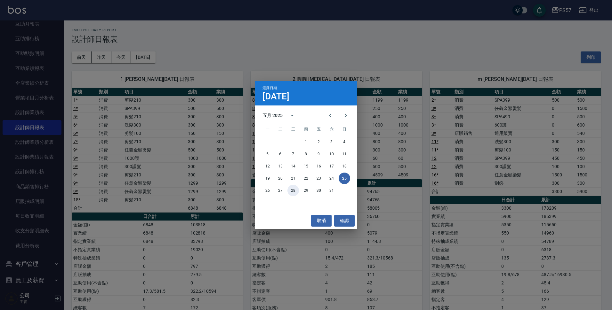
click at [293, 192] on button "28" at bounding box center [293, 191] width 12 height 12
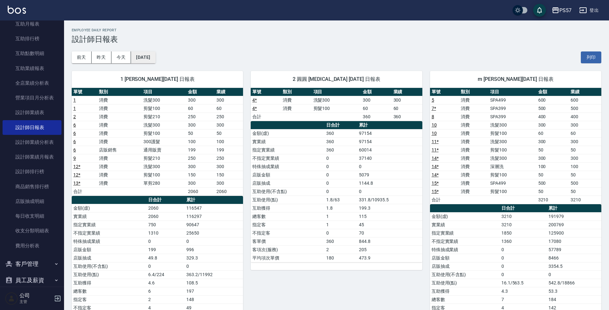
click at [150, 57] on button "[DATE]" at bounding box center [143, 58] width 24 height 12
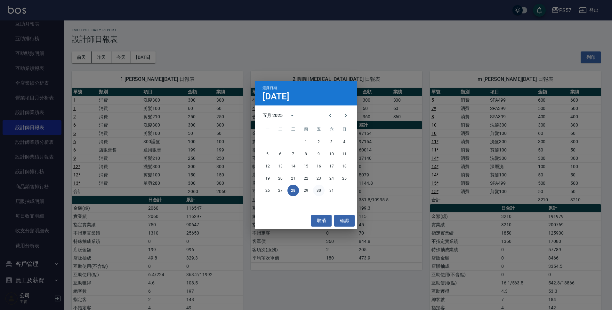
click at [318, 189] on button "30" at bounding box center [319, 191] width 12 height 12
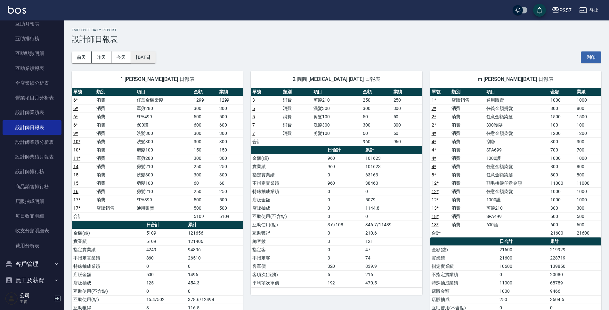
click at [154, 59] on button "[DATE]" at bounding box center [143, 58] width 24 height 12
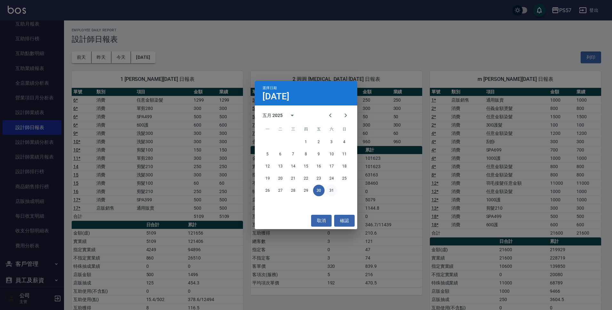
click at [331, 192] on button "31" at bounding box center [332, 191] width 12 height 12
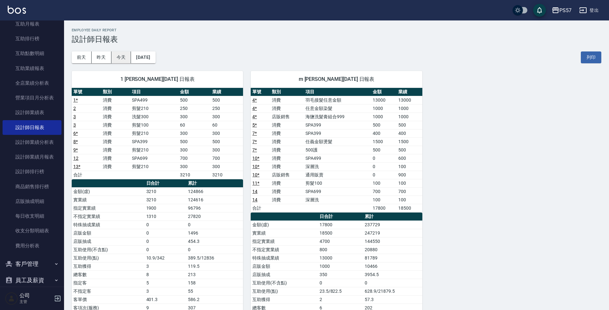
click at [119, 57] on button "今天" at bounding box center [121, 58] width 20 height 12
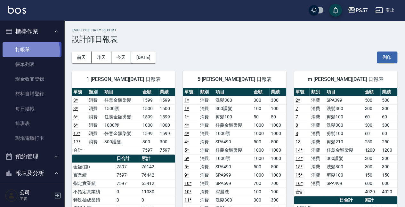
click at [26, 51] on link "打帳單" at bounding box center [32, 49] width 59 height 15
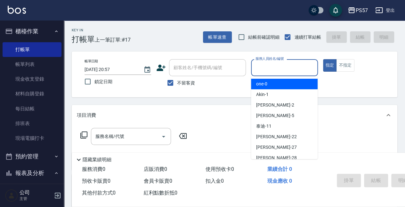
click at [297, 68] on input "服務人員姓名/編號" at bounding box center [284, 67] width 61 height 11
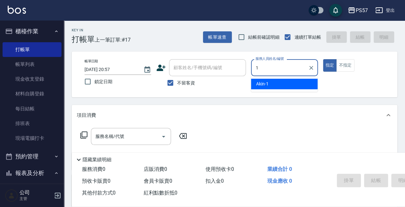
type input "Akin-1"
type button "true"
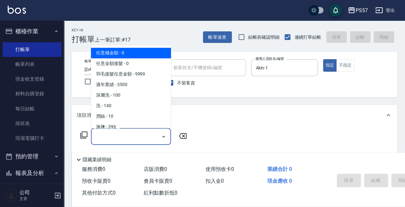
click at [105, 134] on input "服務名稱/代號" at bounding box center [126, 136] width 65 height 11
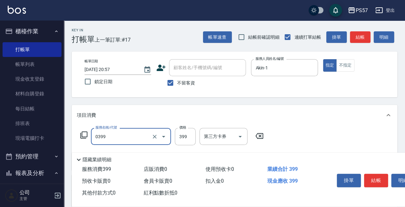
type input "SPA399(0399)"
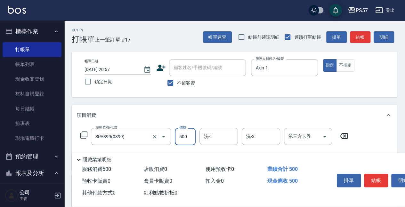
type input "500"
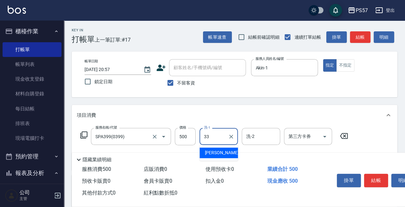
type input "[PERSON_NAME]-33"
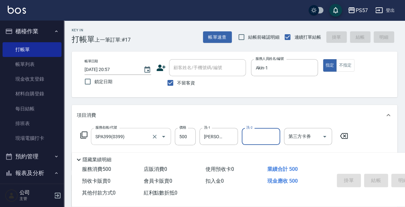
type input "[DATE] 20:58"
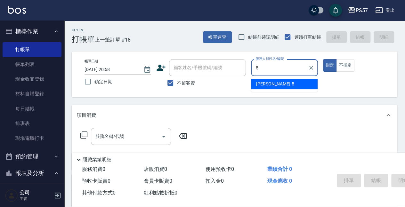
type input "[PERSON_NAME]5"
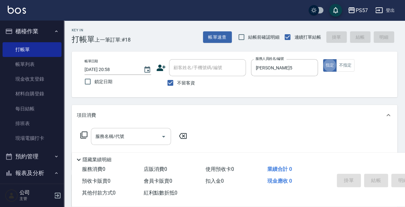
click at [107, 137] on input "服務名稱/代號" at bounding box center [126, 136] width 65 height 11
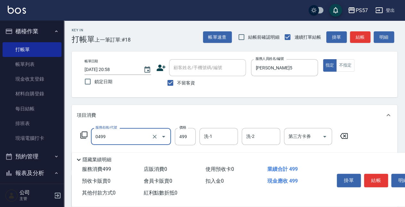
type input "SPA499(0499)"
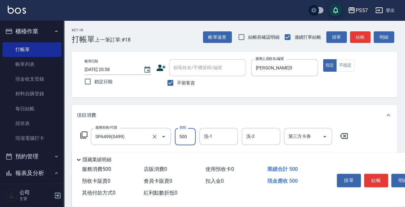
type input "500"
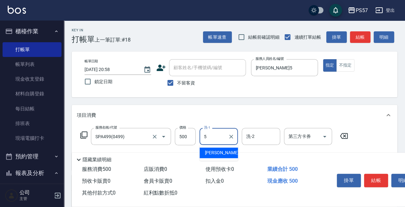
type input "[PERSON_NAME]5"
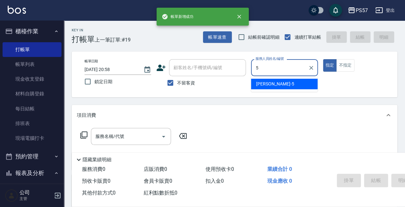
type input "[PERSON_NAME]5"
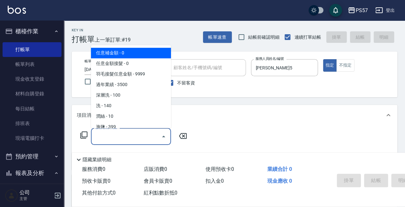
click at [115, 135] on input "服務名稱/代號" at bounding box center [126, 136] width 65 height 11
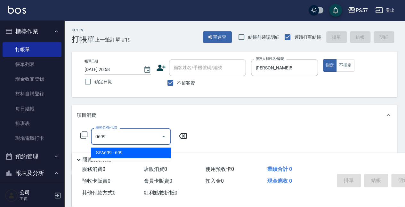
type input "SPA699(0699)"
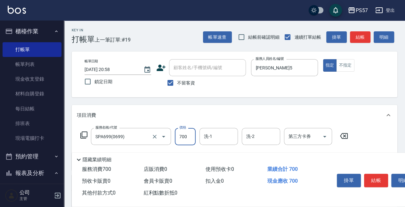
type input "700"
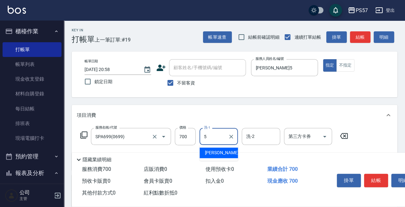
type input "[PERSON_NAME]5"
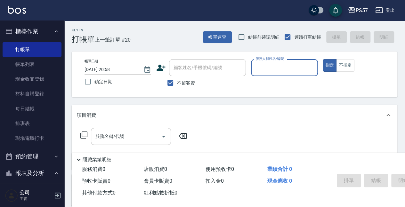
type input "4"
type input "Akin-1"
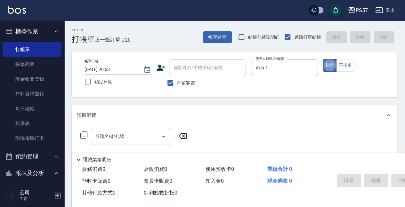
click at [120, 132] on input "服務名稱/代號" at bounding box center [126, 136] width 65 height 11
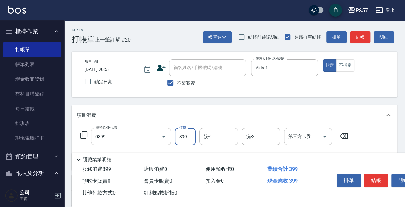
type input "SPA399(0399)"
type input "500"
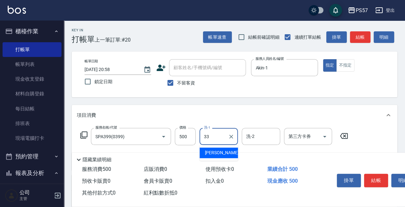
type input "[PERSON_NAME]-33"
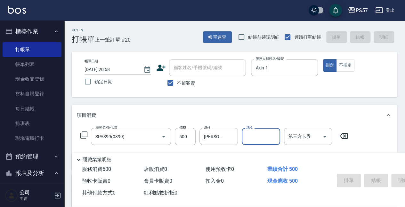
type input "[DATE] 20:59"
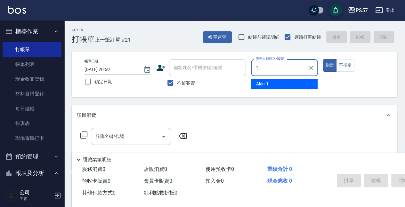
type input "Akin-1"
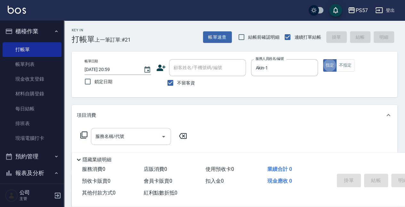
click at [124, 136] on input "服務名稱/代號" at bounding box center [126, 136] width 65 height 11
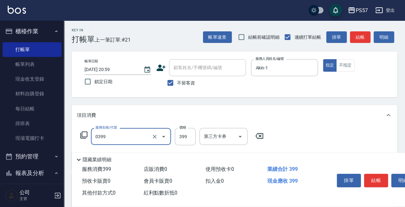
type input "SPA399(0399)"
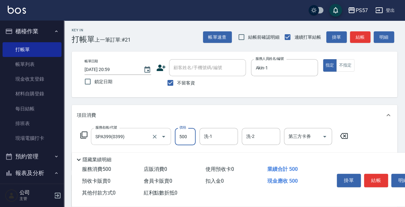
type input "500"
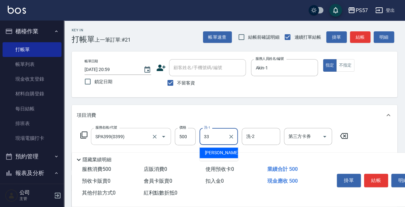
type input "[PERSON_NAME]-33"
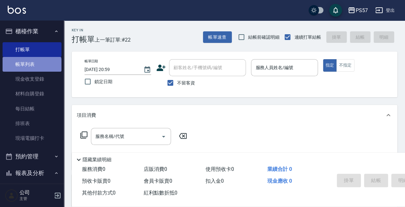
click at [31, 67] on link "帳單列表" at bounding box center [32, 64] width 59 height 15
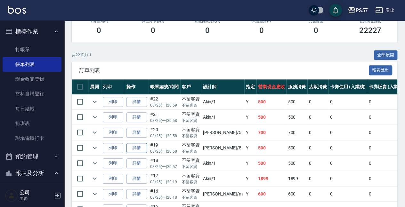
scroll to position [128, 0]
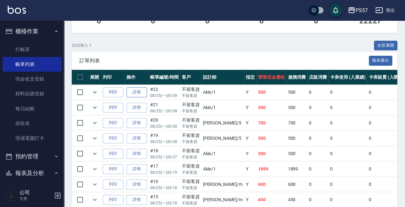
click at [134, 92] on link "詳情" at bounding box center [136, 92] width 20 height 10
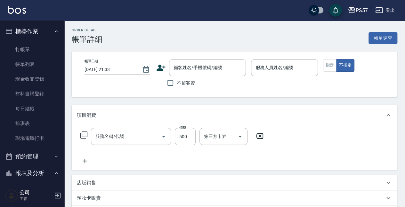
type input "[DATE] 20:59"
checkbox input "true"
type input "Akin-1"
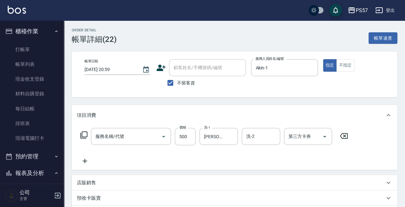
type input "SPA399(0399)"
click at [187, 139] on input "500" at bounding box center [185, 136] width 21 height 17
type input "450"
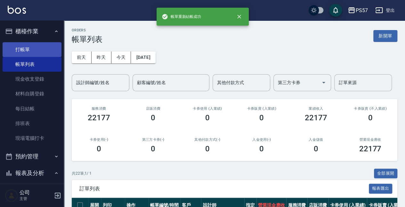
click at [27, 56] on link "打帳單" at bounding box center [32, 49] width 59 height 15
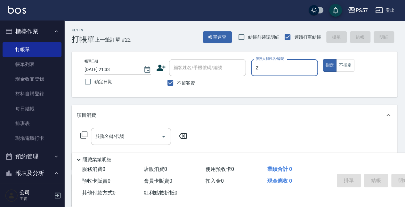
type input "Zona-z"
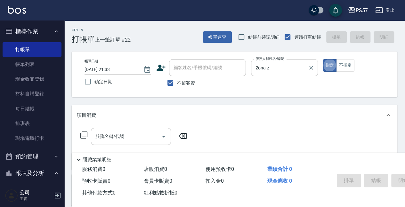
type button "true"
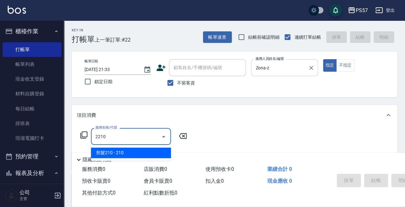
type input "剪髮210(2210)"
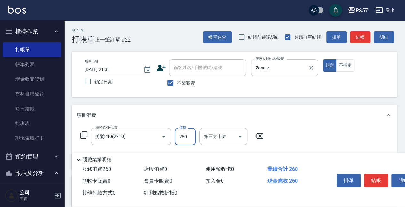
type input "260"
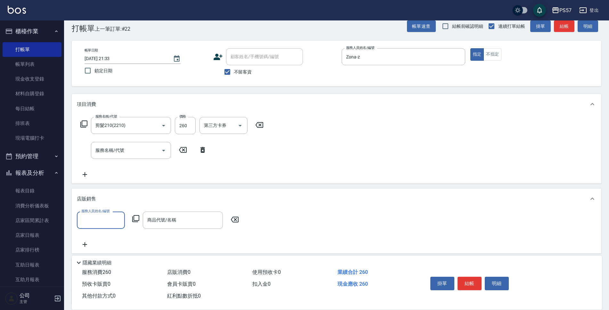
type input "0"
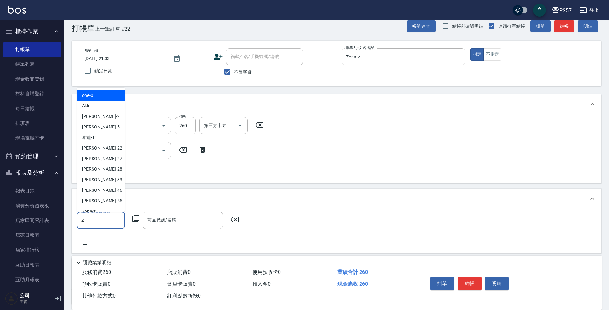
type input "Zona-z"
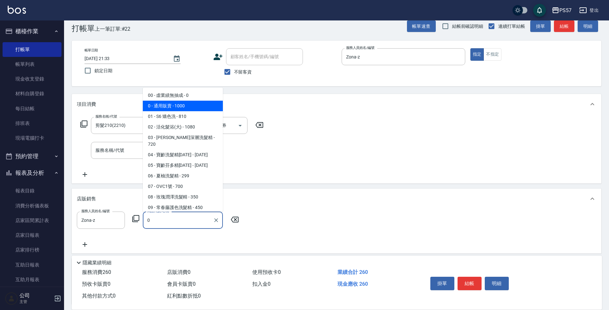
type input "通用販賣"
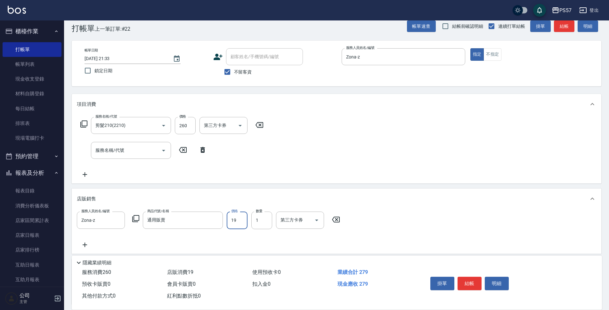
type input "199"
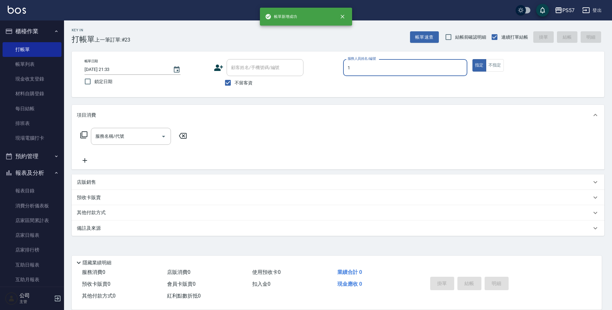
type input "Akin-1"
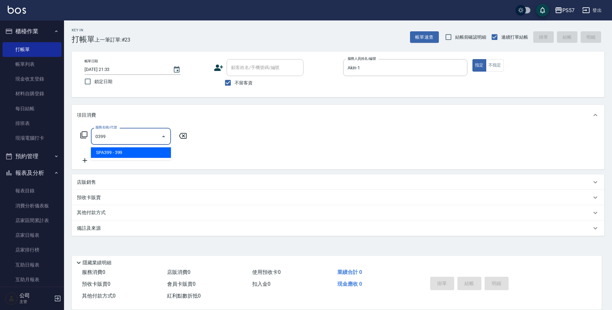
type input "SPA399(0399)"
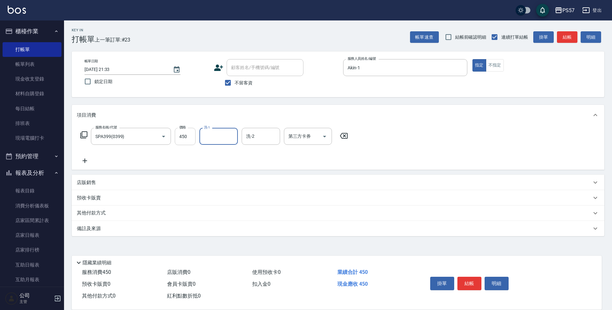
click at [188, 142] on input "450" at bounding box center [185, 136] width 21 height 17
type input "400"
type input "[PERSON_NAME]-22"
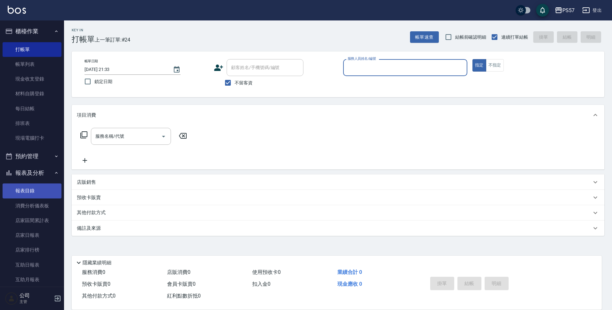
click at [26, 191] on link "報表目錄" at bounding box center [32, 191] width 59 height 15
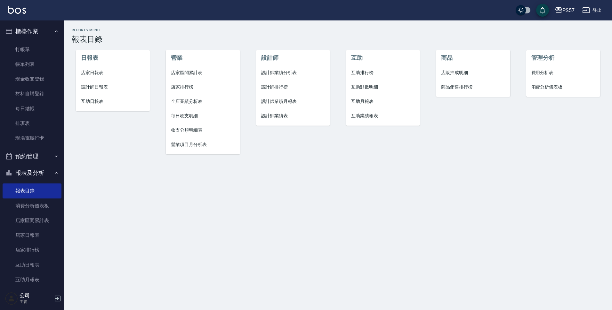
click at [104, 85] on span "設計師日報表" at bounding box center [113, 87] width 64 height 7
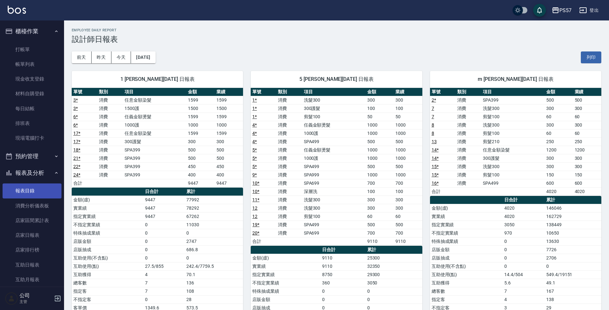
click at [40, 187] on link "報表目錄" at bounding box center [32, 191] width 59 height 15
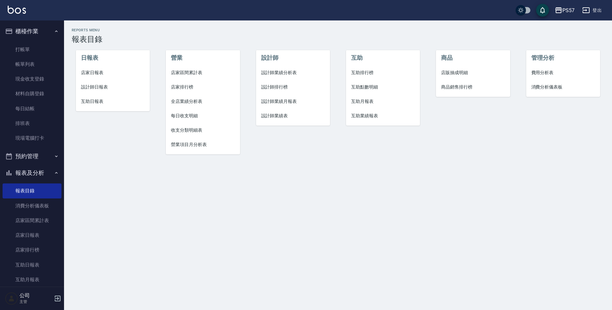
click at [89, 106] on li "互助日報表" at bounding box center [113, 101] width 74 height 14
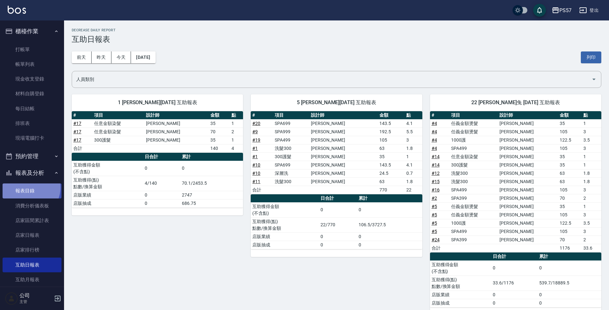
click at [29, 188] on link "報表目錄" at bounding box center [32, 191] width 59 height 15
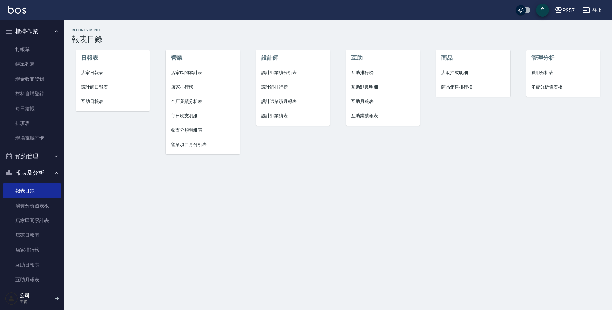
click at [95, 71] on span "店家日報表" at bounding box center [113, 72] width 64 height 7
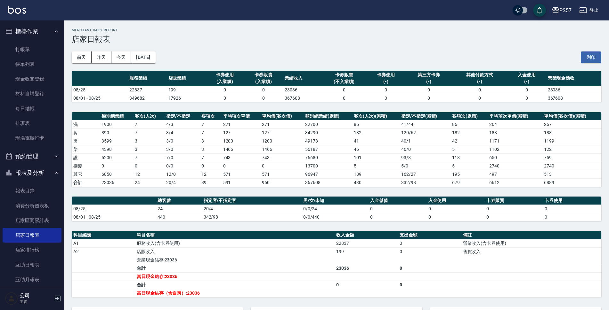
scroll to position [32, 0]
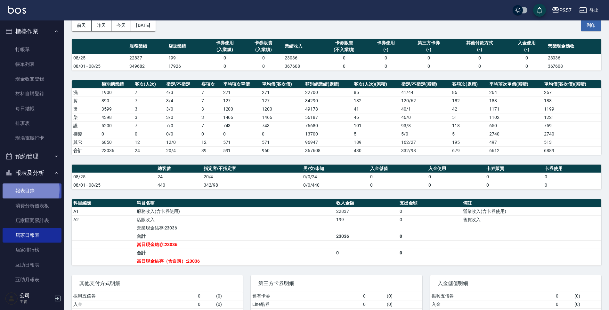
click at [20, 189] on link "報表目錄" at bounding box center [32, 191] width 59 height 15
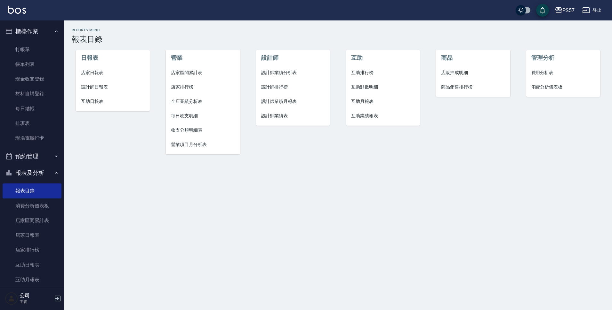
click at [92, 84] on span "設計師日報表" at bounding box center [113, 87] width 64 height 7
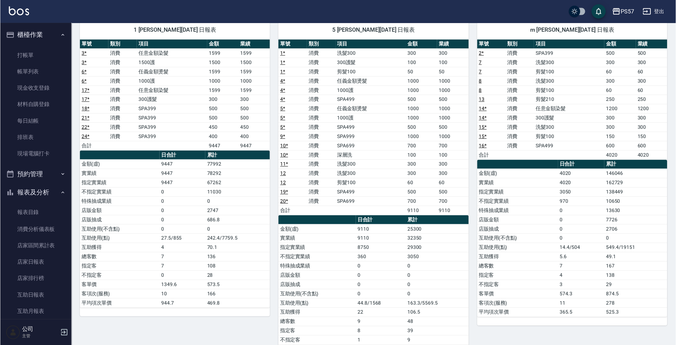
scroll to position [64, 0]
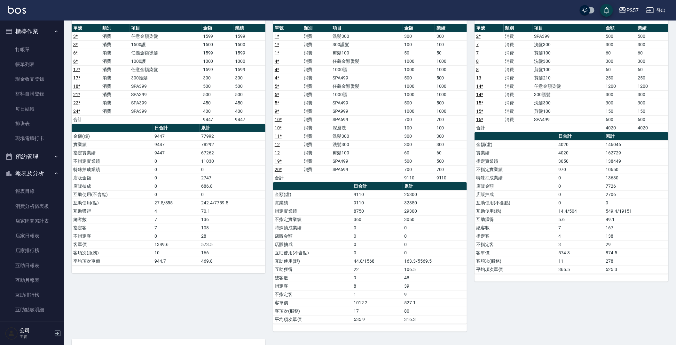
click at [486, 125] on div "PS57 [DATE] 設計師日報表 列印時間： [DATE][PHONE_NUMBER]:36 Employee Daily Report 設計師日報表 […" at bounding box center [370, 238] width 612 height 564
drag, startPoint x: 676, startPoint y: 125, endPoint x: 676, endPoint y: 111, distance: 13.5
click at [486, 111] on html "PS57 登出 櫃檯作業 打帳單 帳單列表 現金收支登錄 材料自購登錄 每日結帳 排班表 現場電腦打卡 預約管理 預約管理 單日預約紀錄 單週預約紀錄 報表及…" at bounding box center [338, 228] width 676 height 585
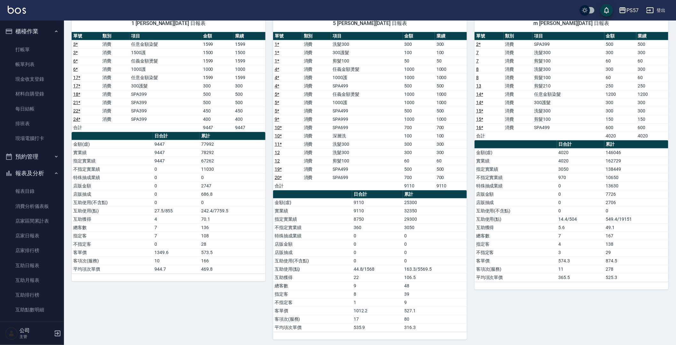
scroll to position [53, 0]
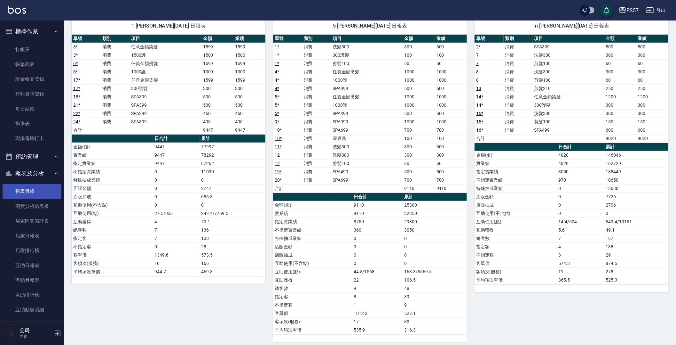
click at [23, 195] on link "報表目錄" at bounding box center [32, 191] width 59 height 15
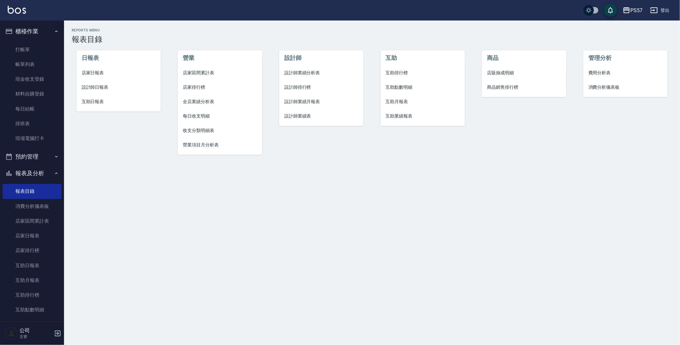
click at [95, 98] on span "互助日報表" at bounding box center [119, 101] width 74 height 7
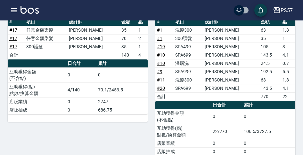
scroll to position [60, 0]
